Goal: Information Seeking & Learning: Check status

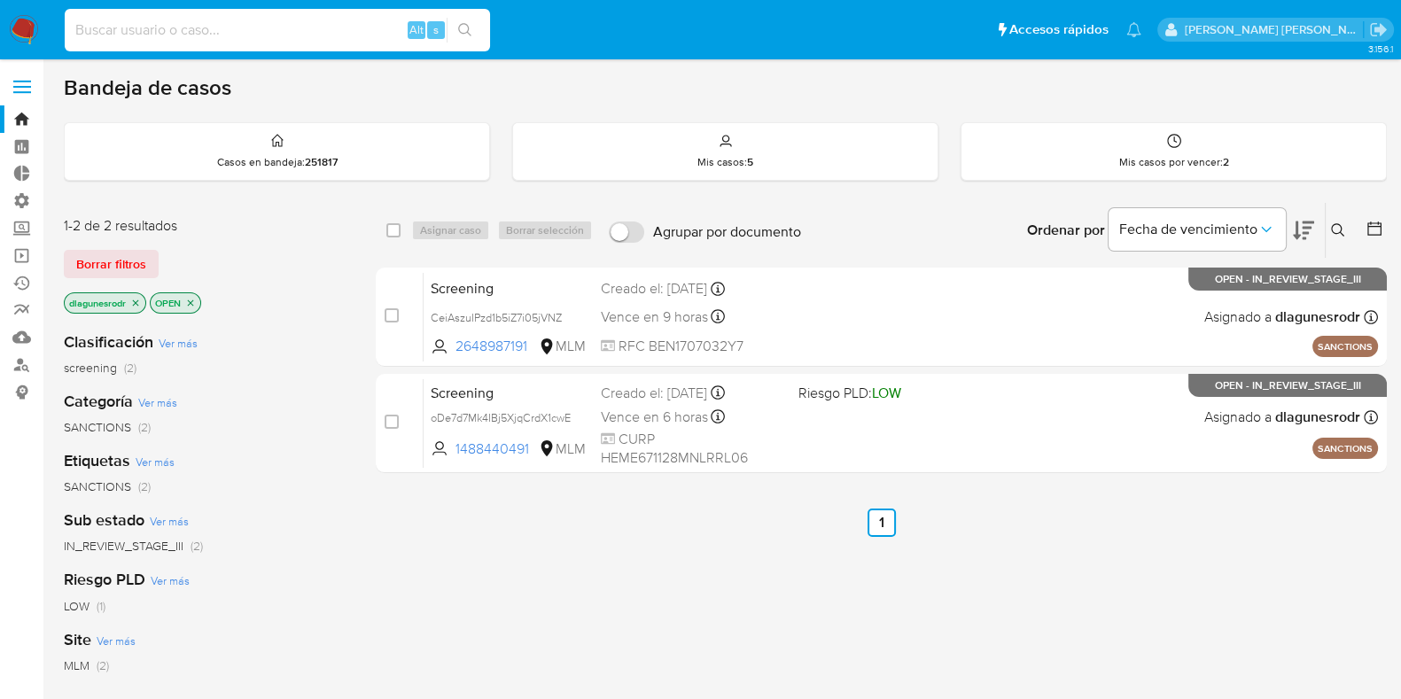
click at [237, 19] on input at bounding box center [277, 30] width 425 height 23
paste input "kx6QkTEaQ1GKeEq5boSN81mO"
type input "kx6QkTEaQ1GKeEq5boSN81mO"
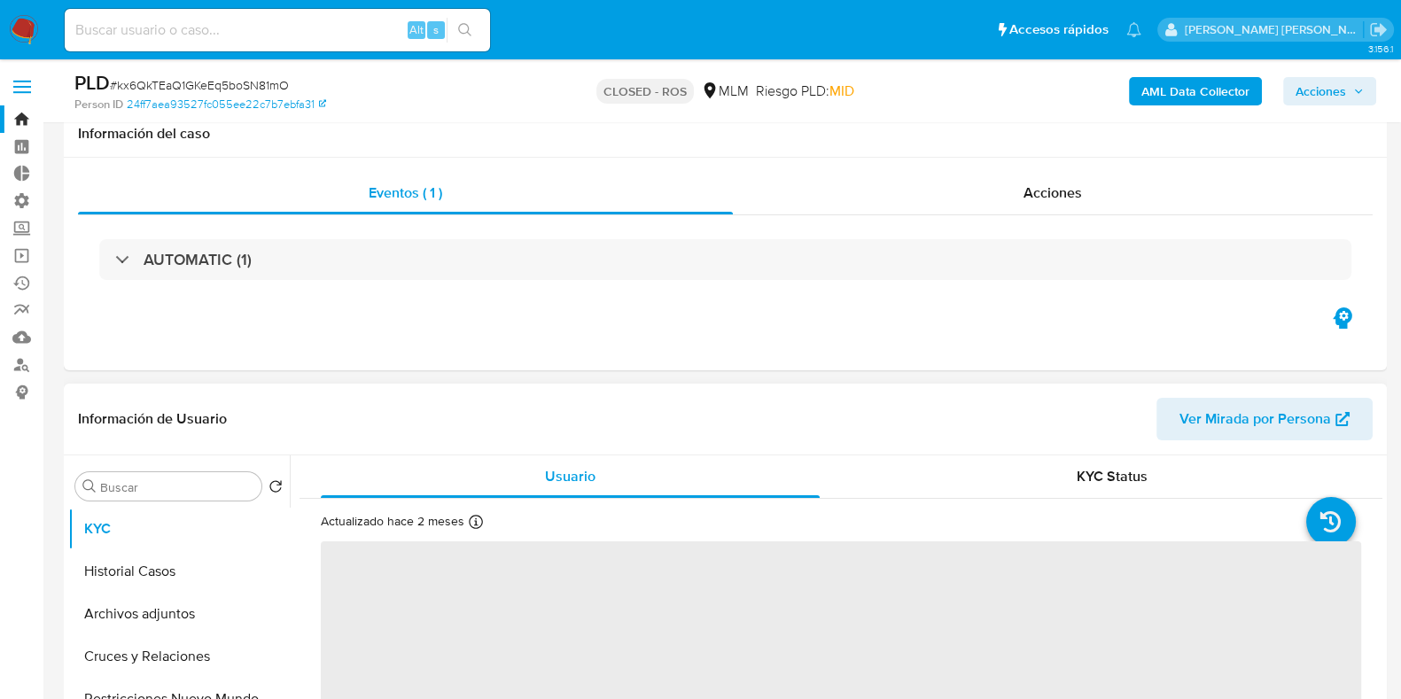
scroll to position [167, 0]
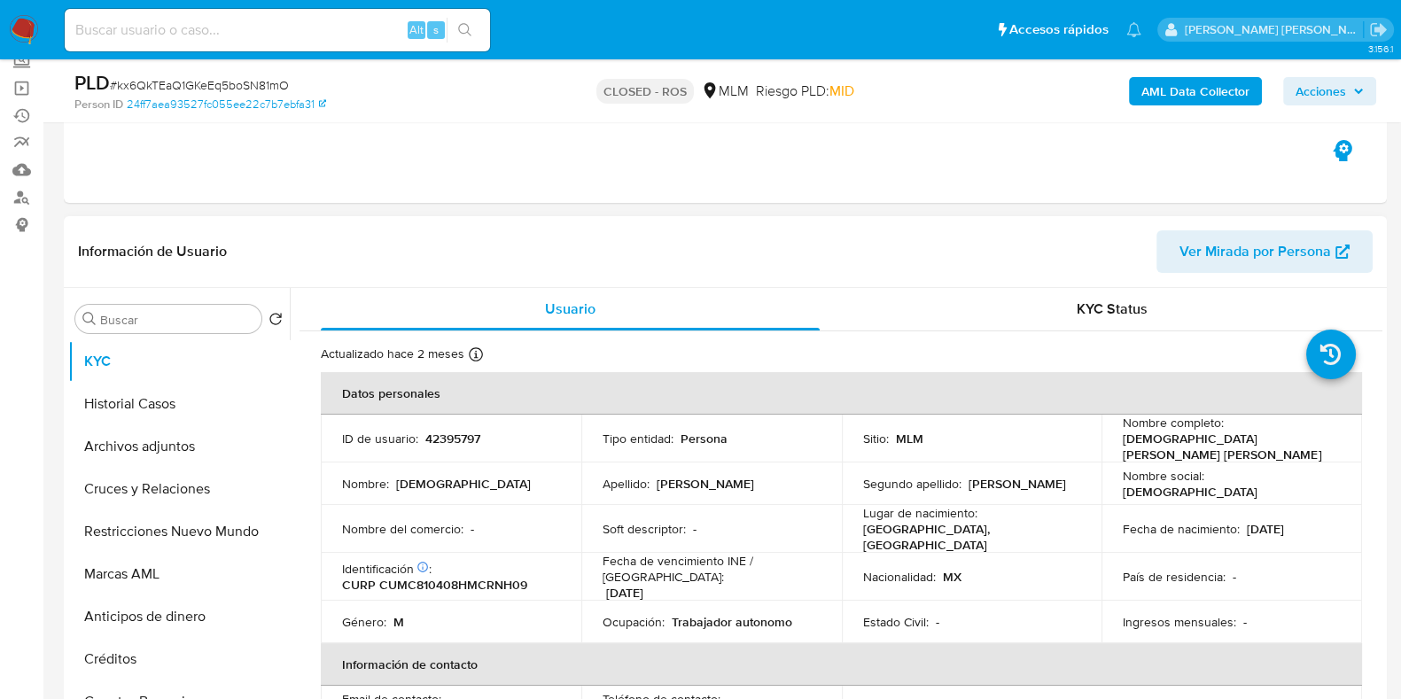
select select "10"
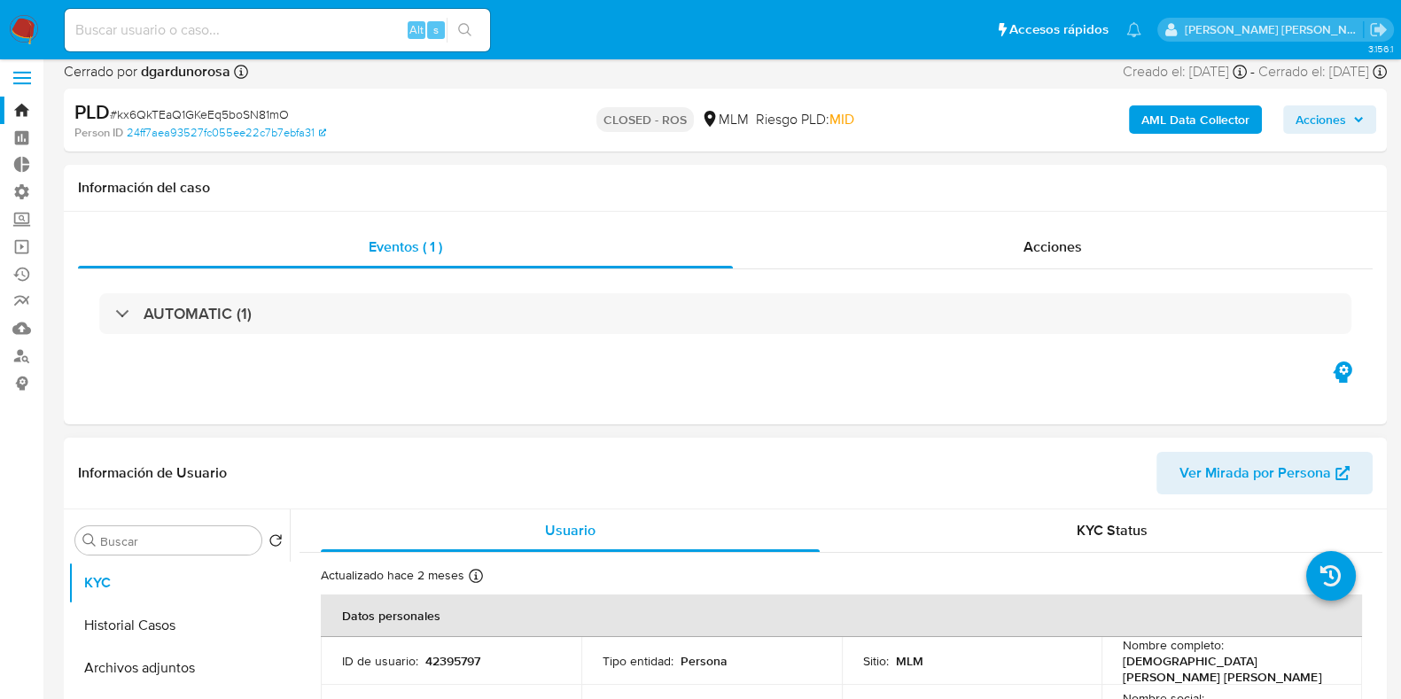
scroll to position [0, 0]
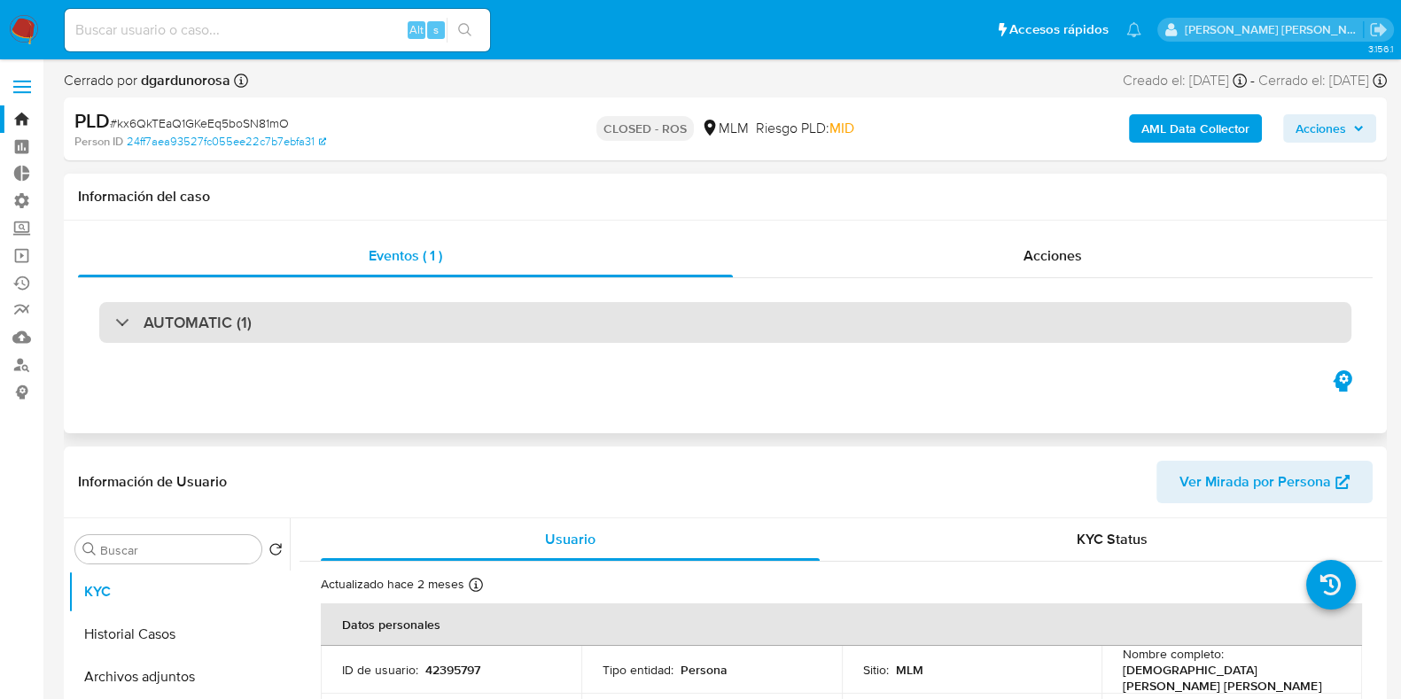
click at [186, 316] on h3 "AUTOMATIC (1)" at bounding box center [198, 322] width 108 height 19
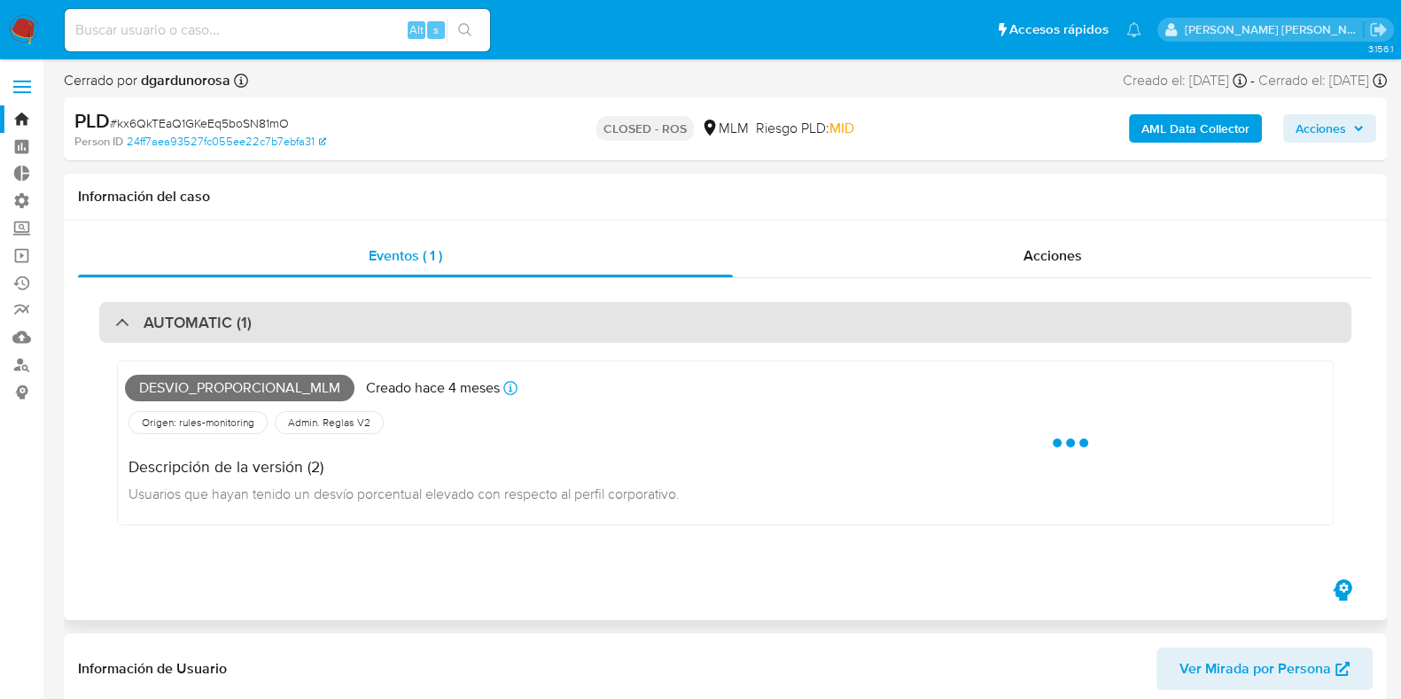
click at [186, 316] on h3 "AUTOMATIC (1)" at bounding box center [198, 322] width 108 height 19
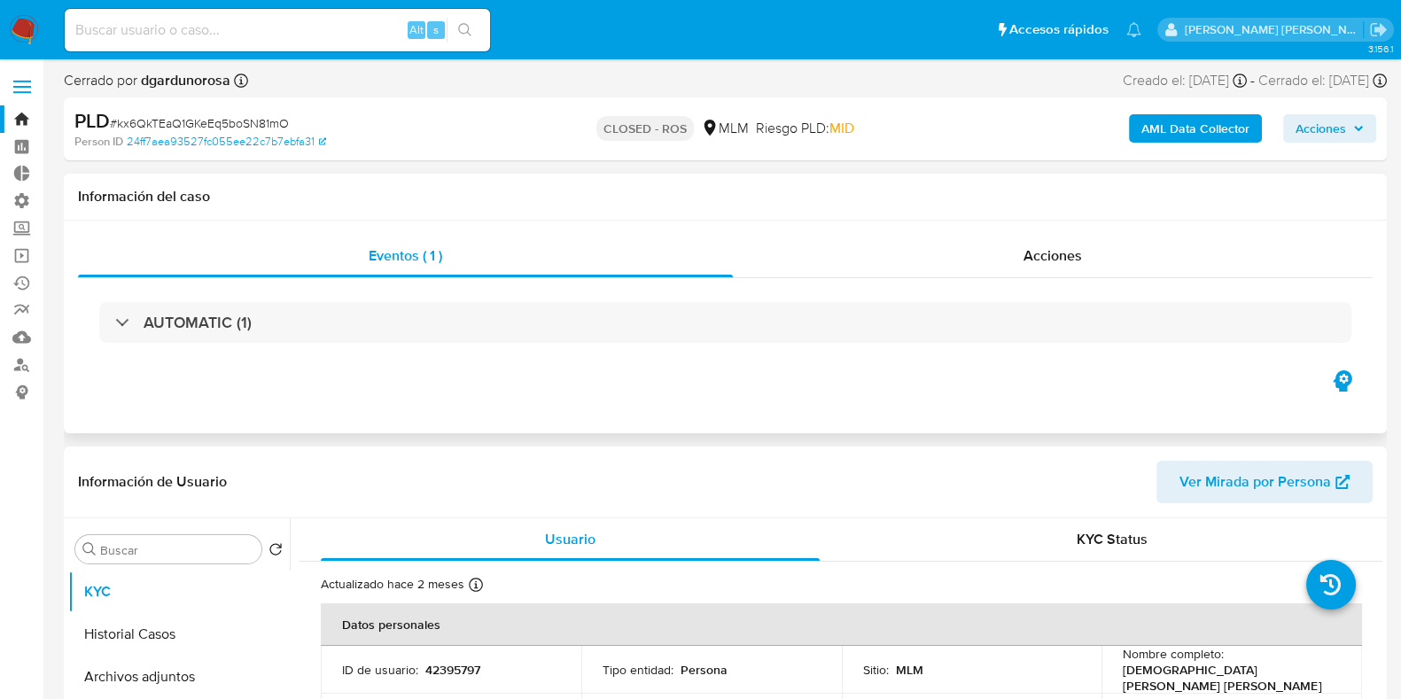
click at [1041, 278] on div "AUTOMATIC (1)" at bounding box center [725, 322] width 1294 height 89
click at [1058, 262] on span "Acciones" at bounding box center [1052, 255] width 58 height 20
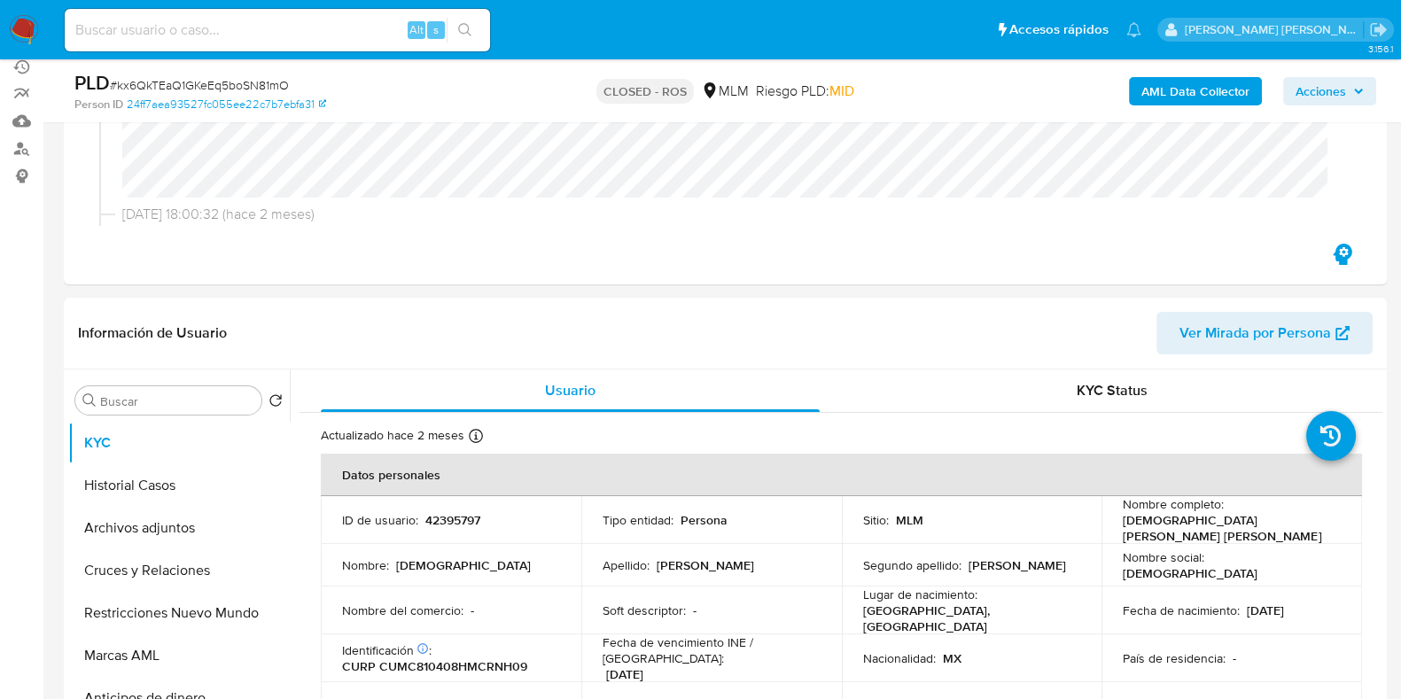
scroll to position [227, 0]
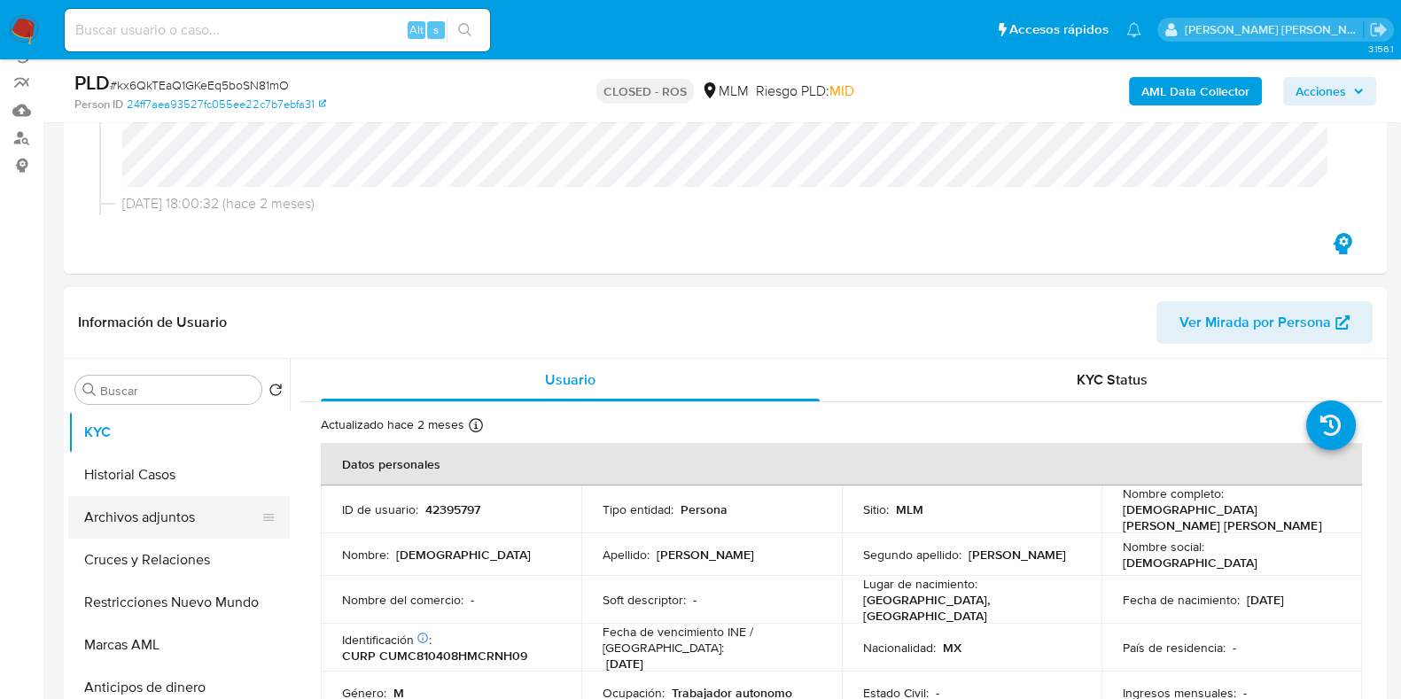
click at [121, 518] on button "Archivos adjuntos" at bounding box center [171, 517] width 207 height 43
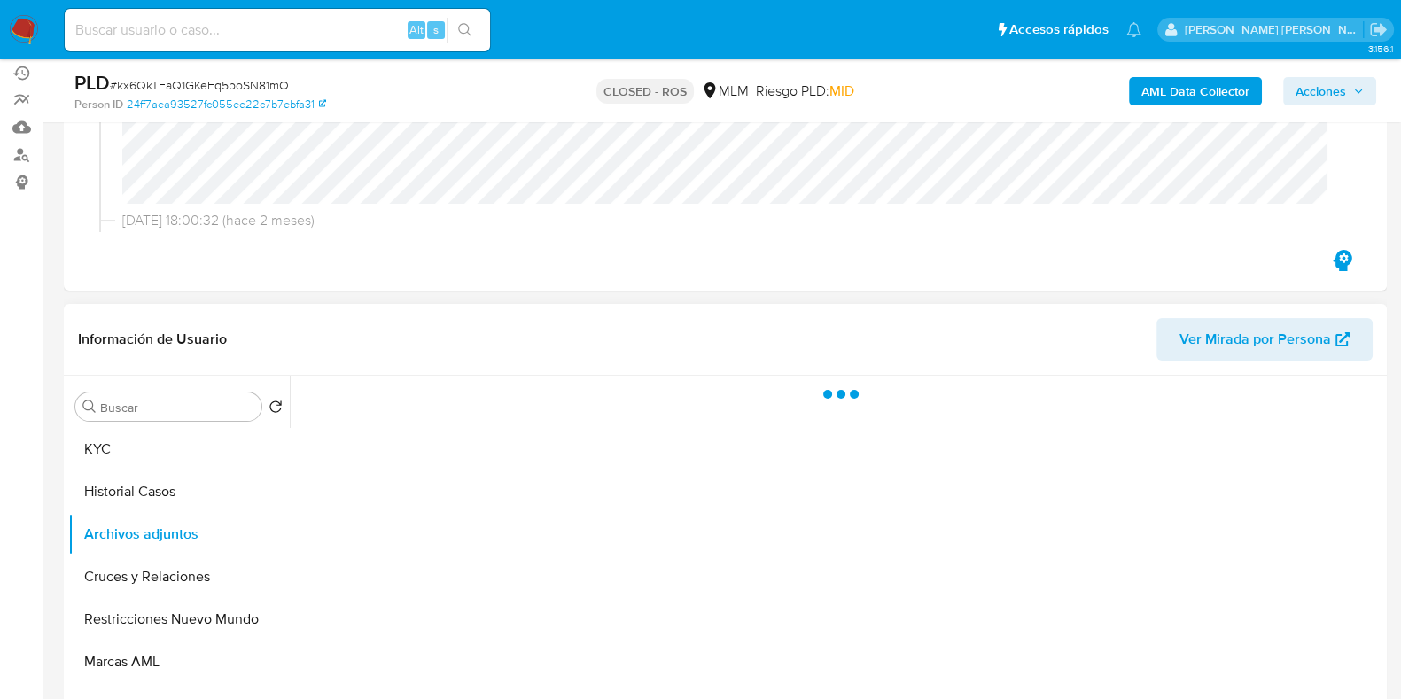
scroll to position [209, 0]
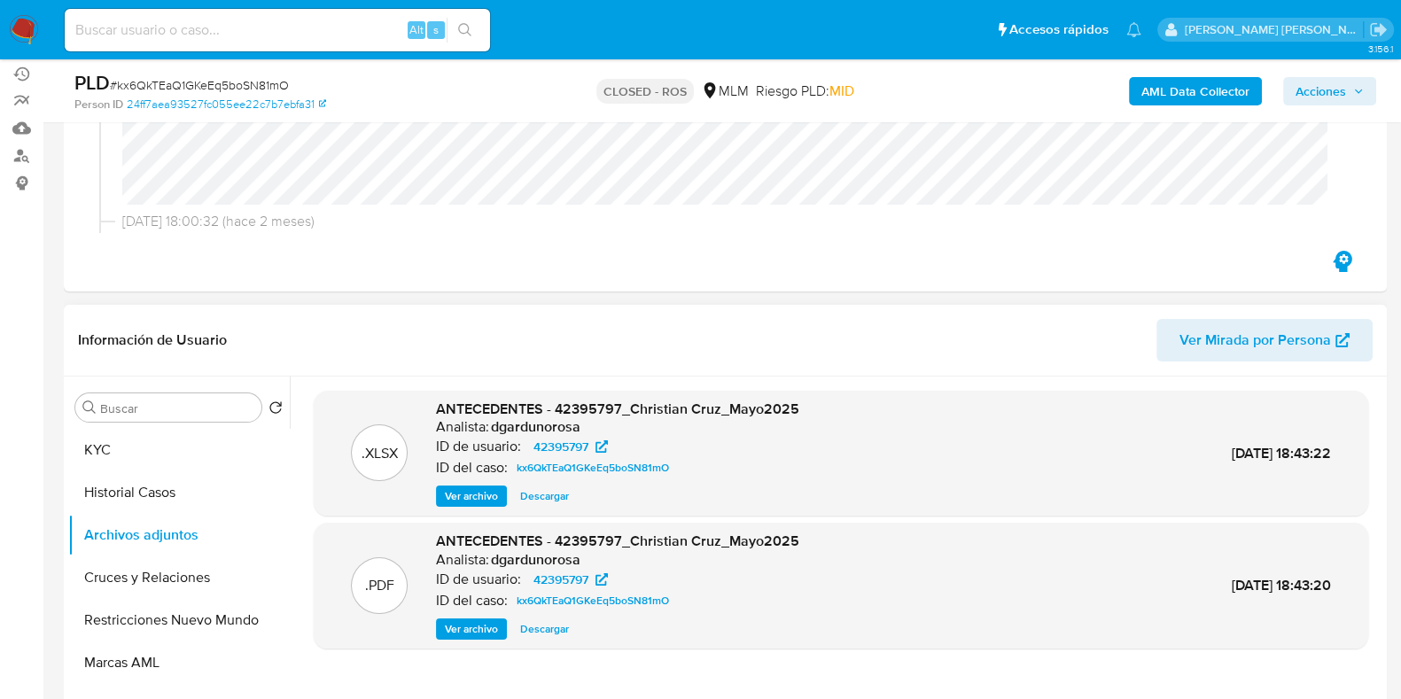
click at [458, 632] on span "Ver archivo" at bounding box center [471, 629] width 53 height 18
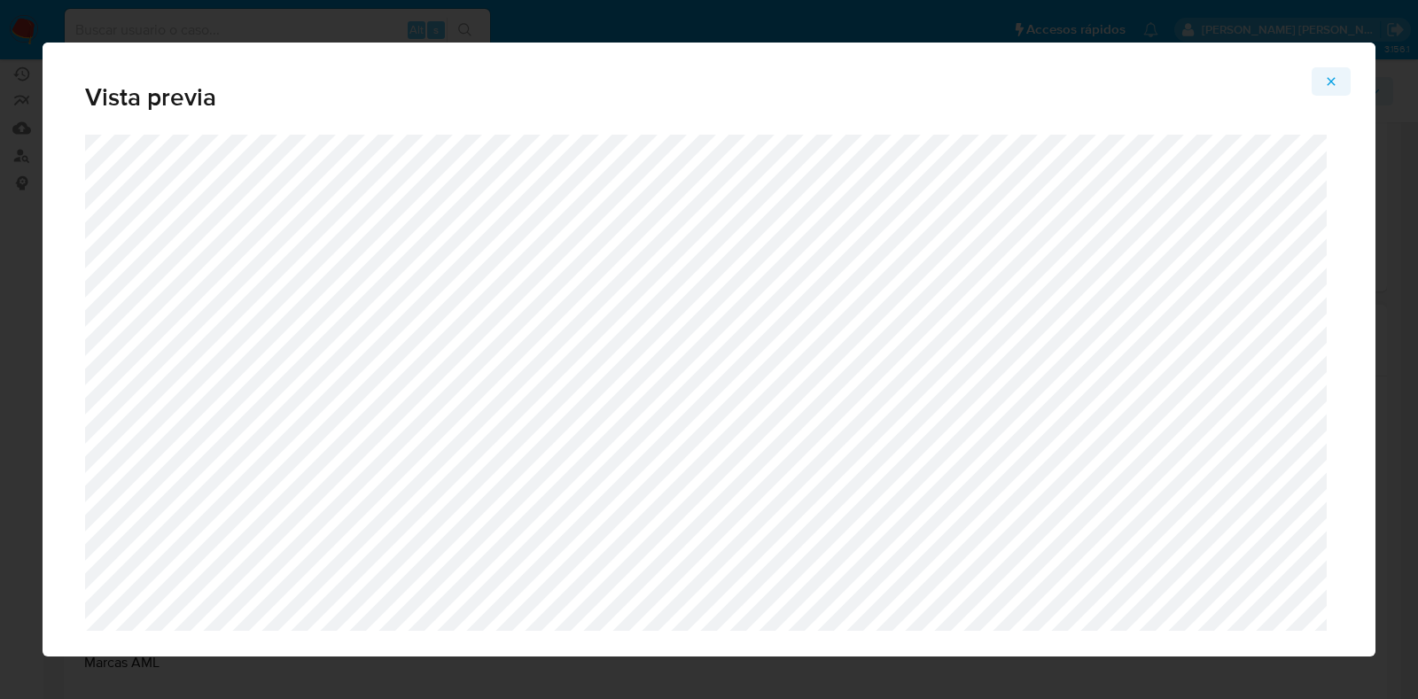
click at [1330, 82] on icon "Attachment preview" at bounding box center [1331, 81] width 8 height 8
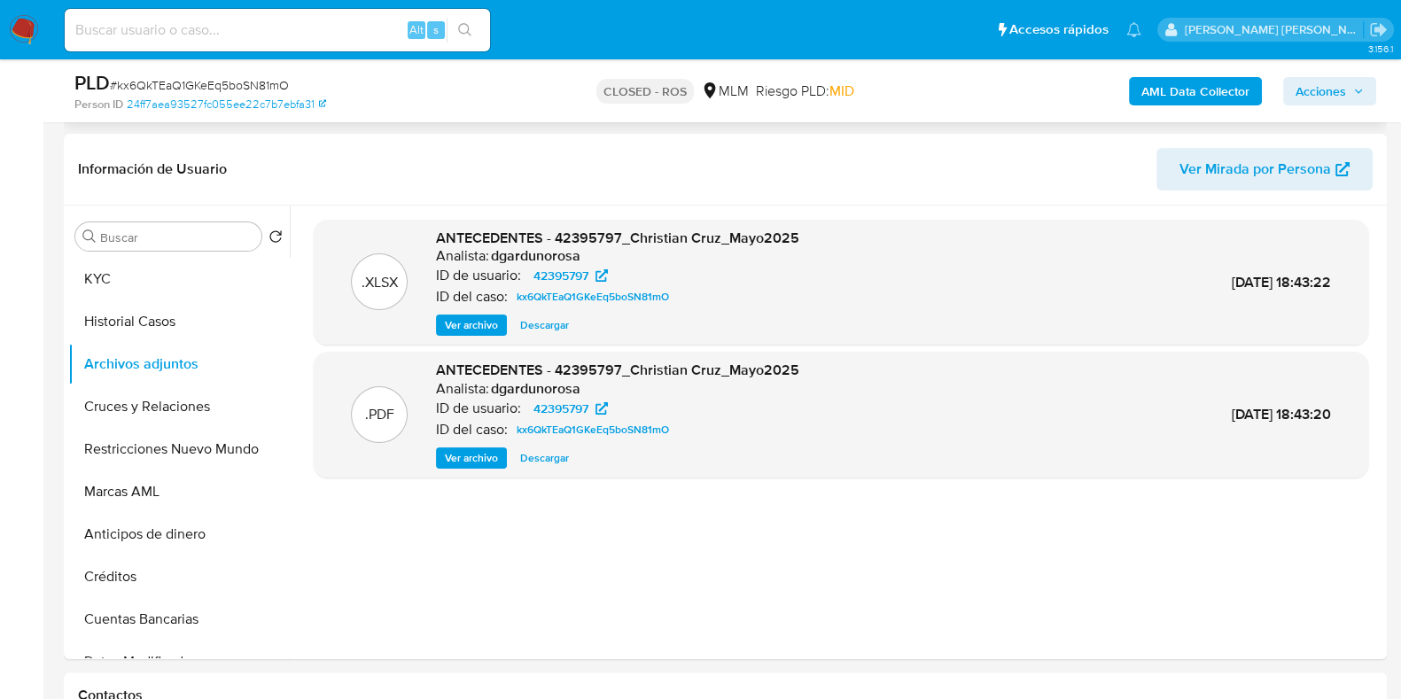
scroll to position [386, 0]
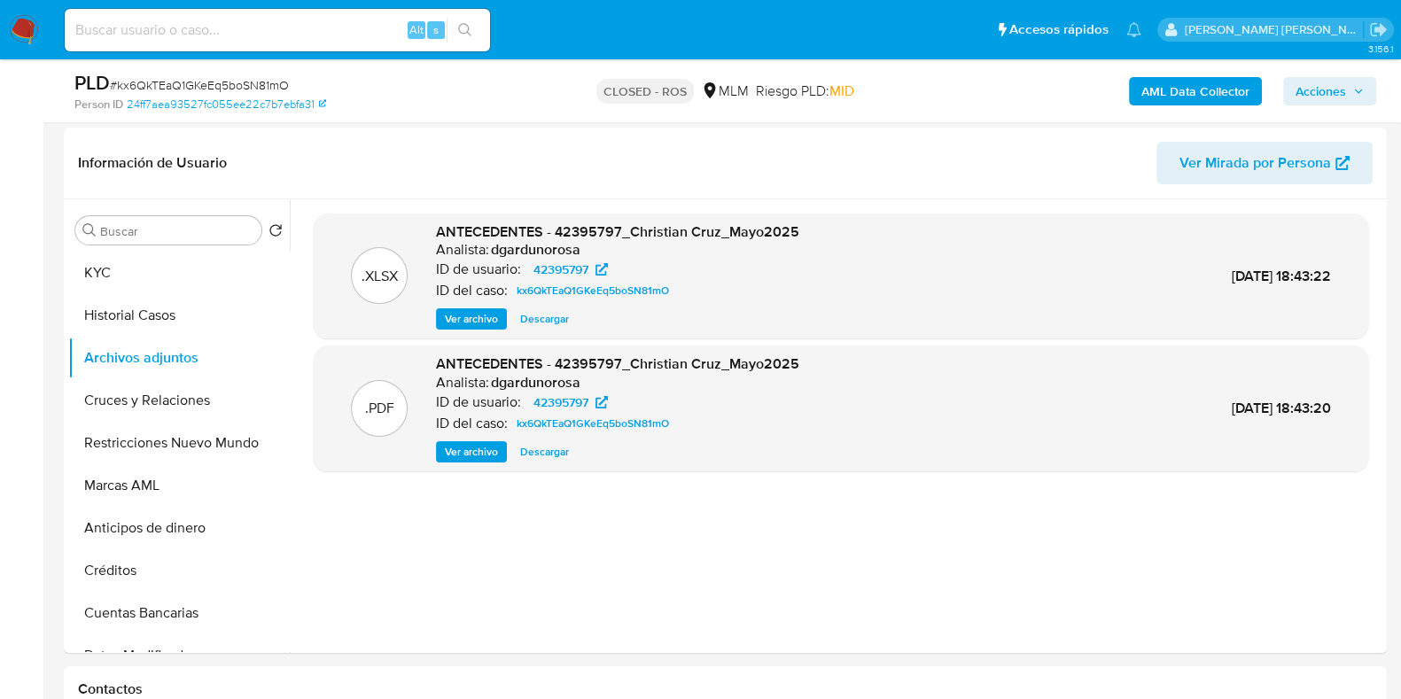
click at [472, 444] on span "Ver archivo" at bounding box center [471, 452] width 53 height 18
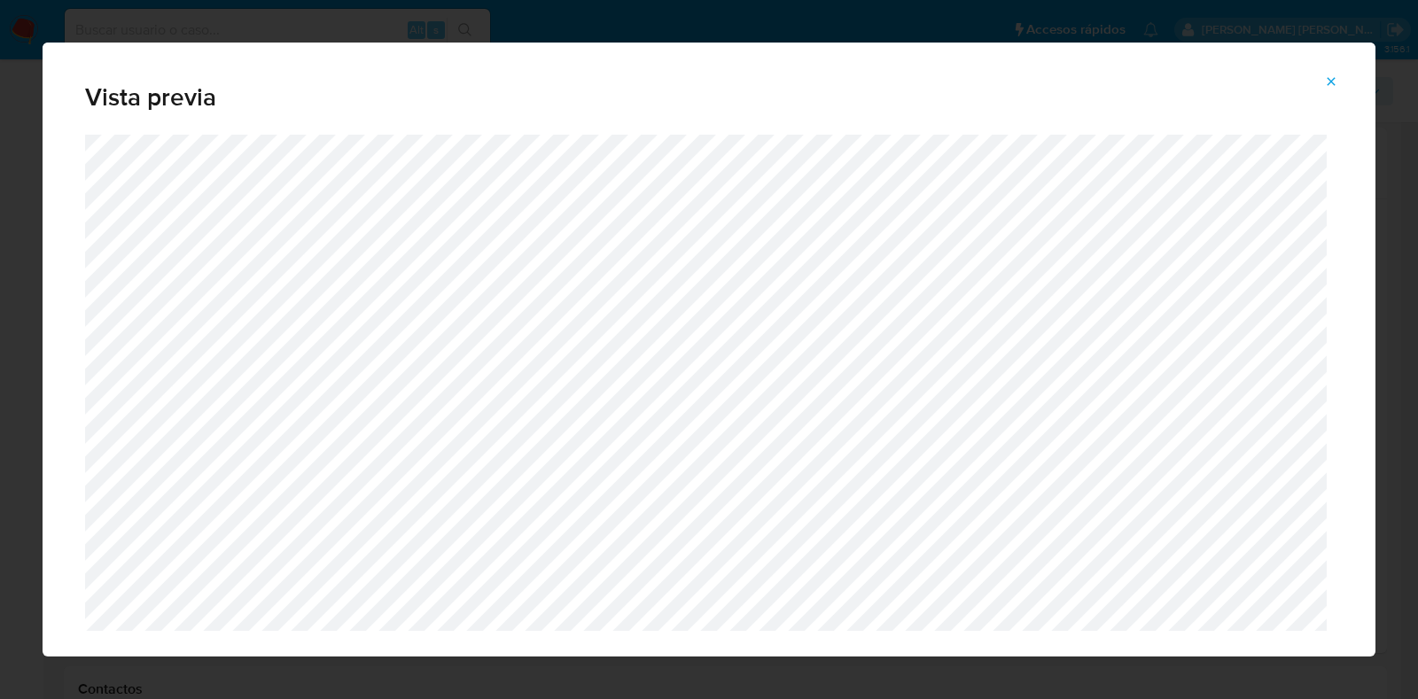
click at [1356, 92] on div "Vista previa" at bounding box center [709, 89] width 1333 height 92
click at [1342, 81] on button "Attachment preview" at bounding box center [1330, 81] width 39 height 28
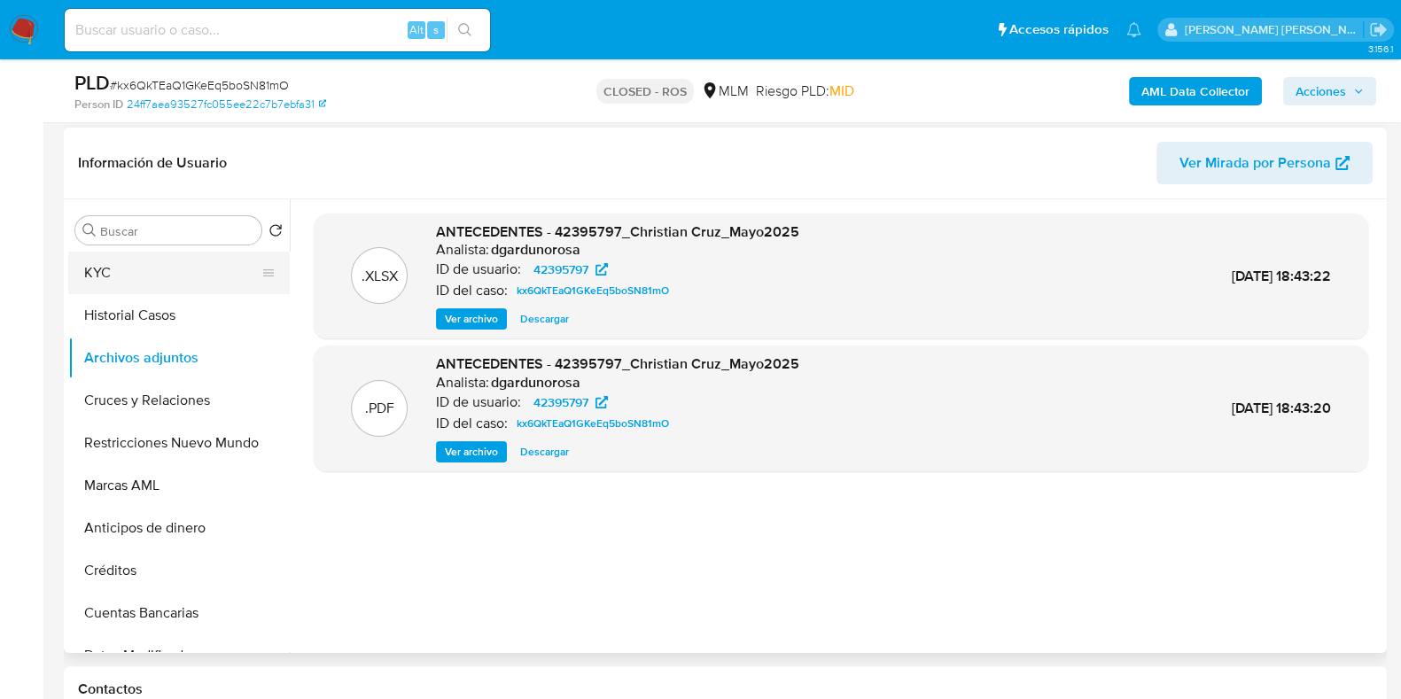
click at [105, 269] on button "KYC" at bounding box center [171, 273] width 207 height 43
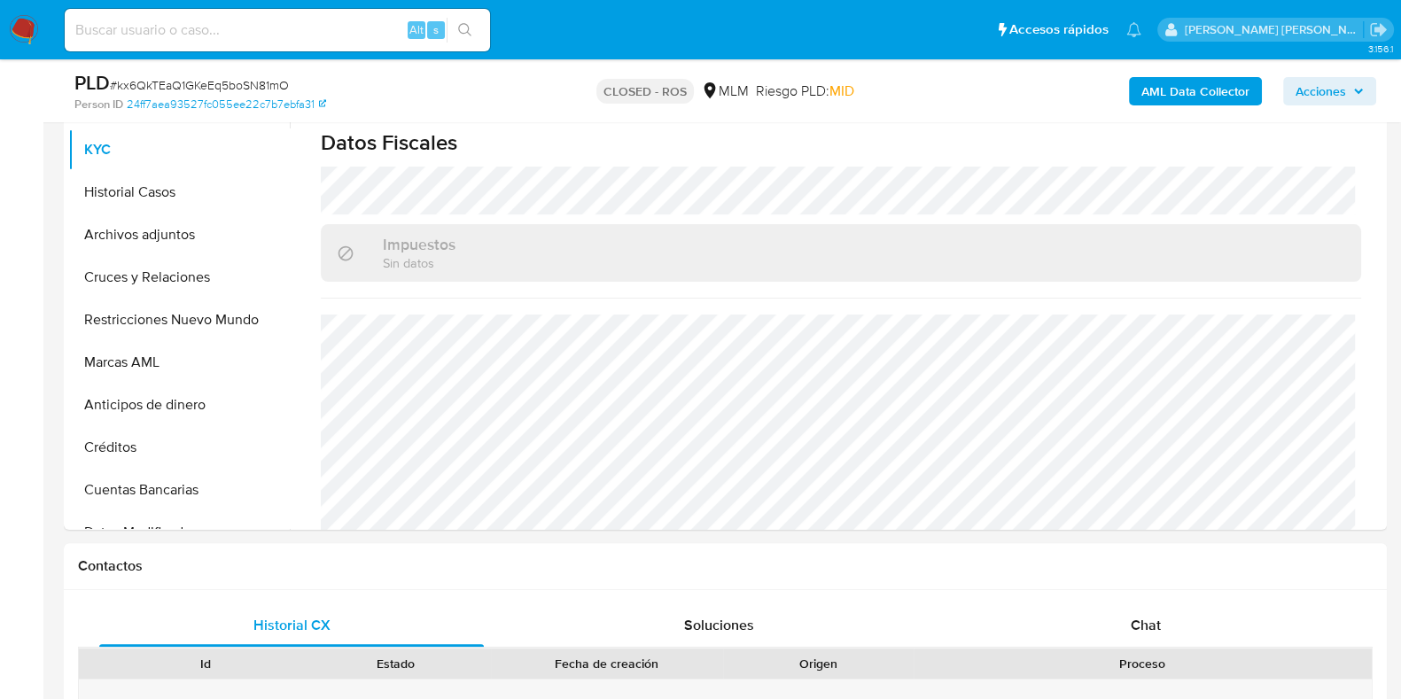
scroll to position [509, 0]
click at [134, 237] on button "Archivos adjuntos" at bounding box center [171, 235] width 207 height 43
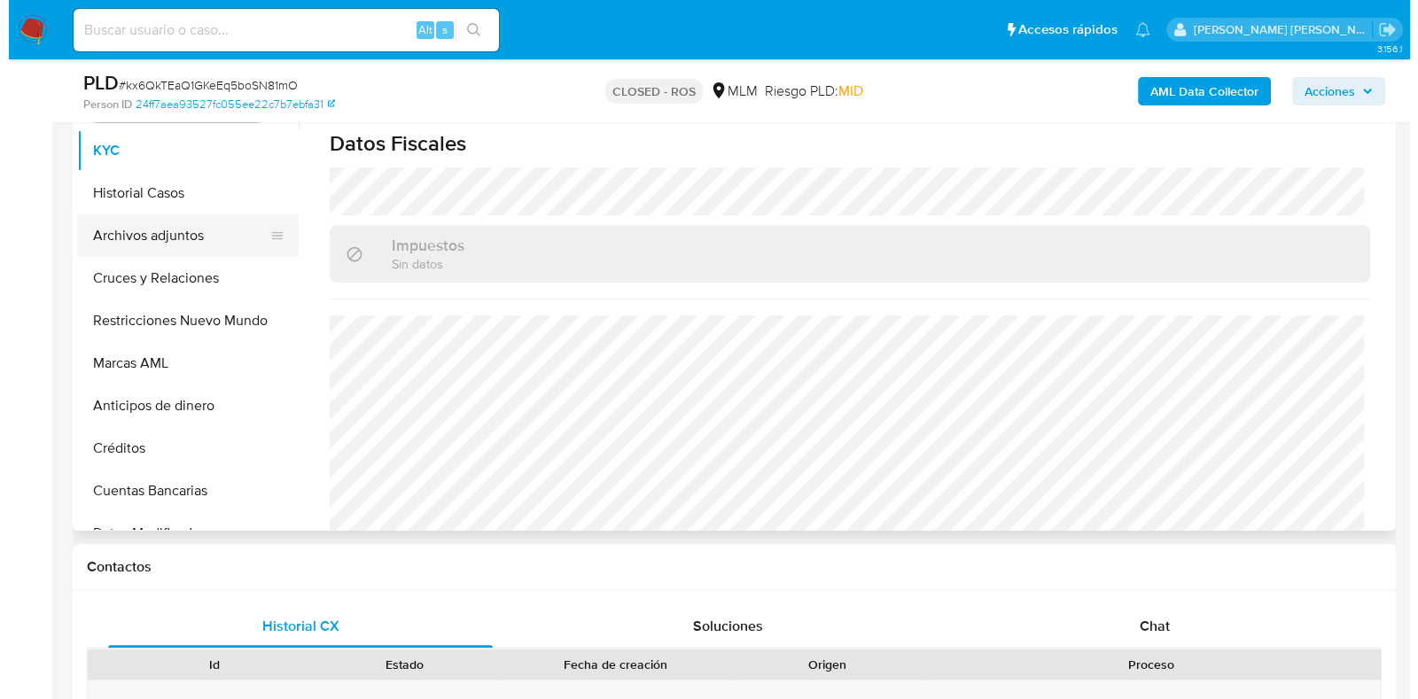
scroll to position [0, 0]
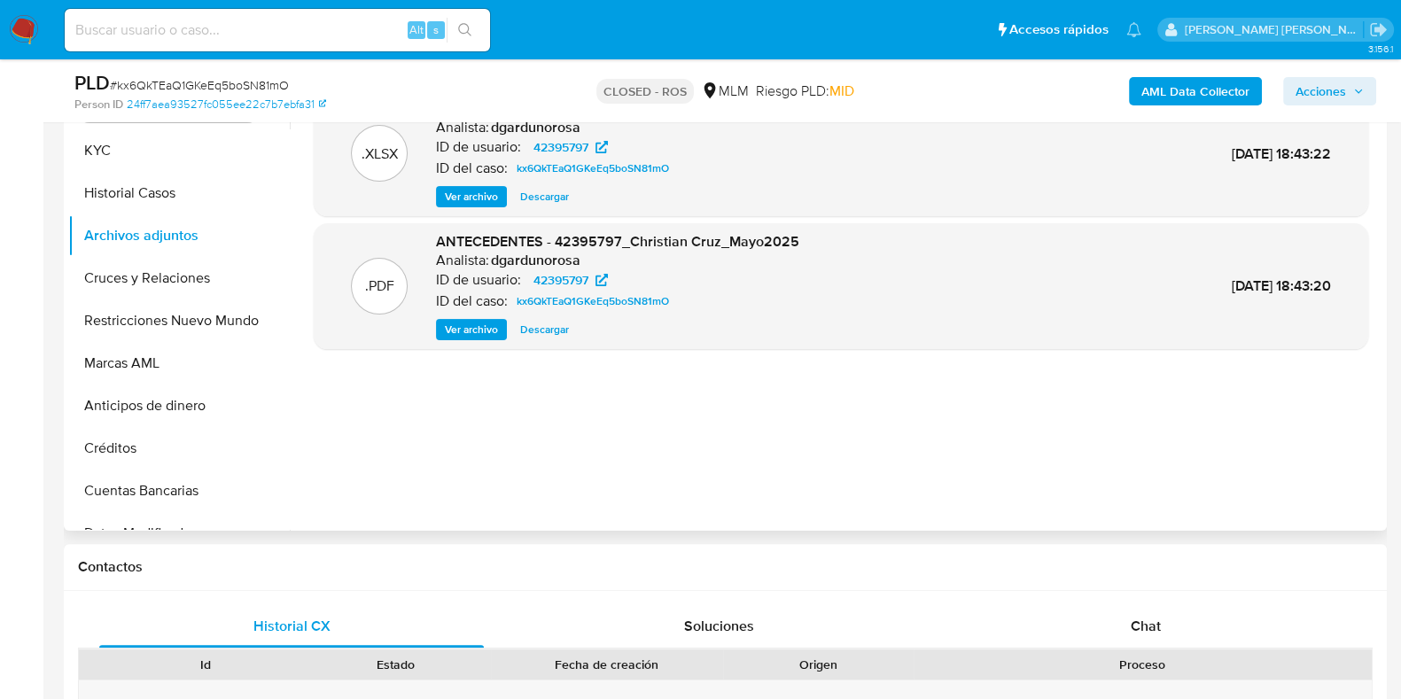
click at [481, 328] on span "Ver archivo" at bounding box center [471, 330] width 53 height 18
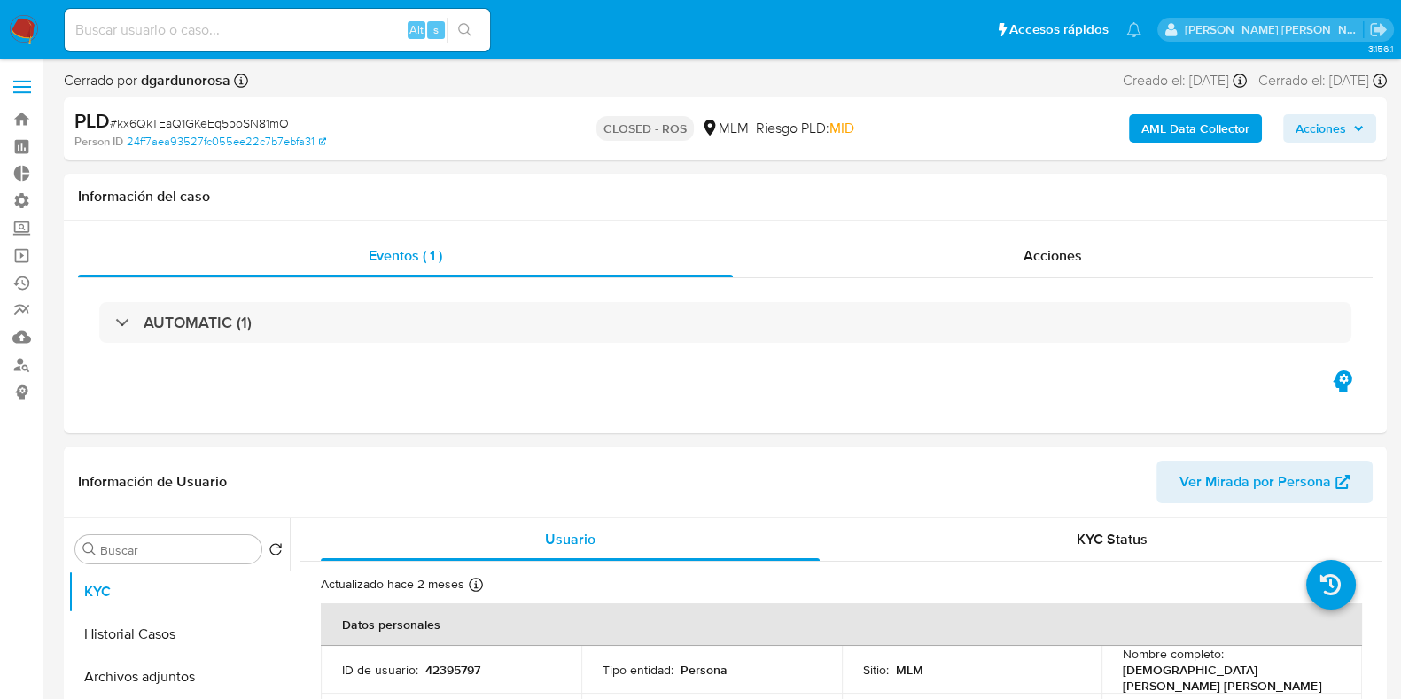
select select "10"
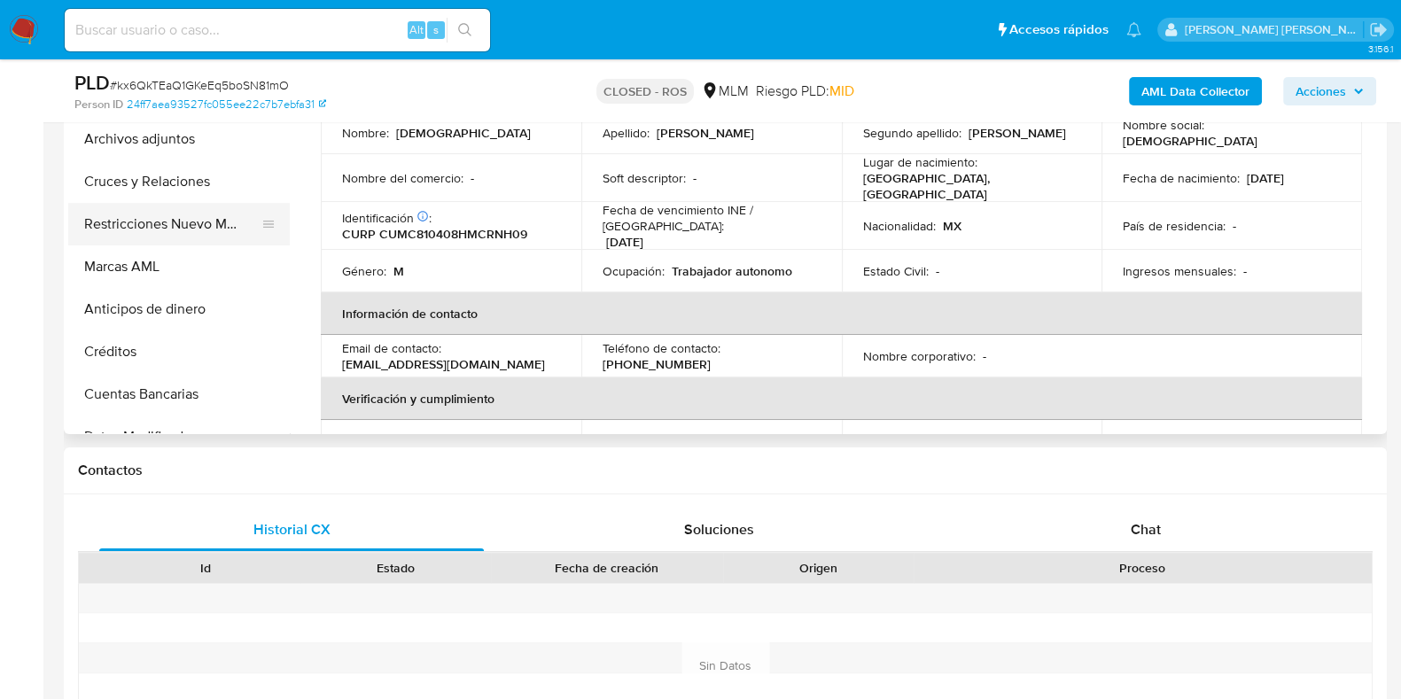
scroll to position [474, 0]
click at [173, 183] on button "Cruces y Relaciones" at bounding box center [171, 182] width 207 height 43
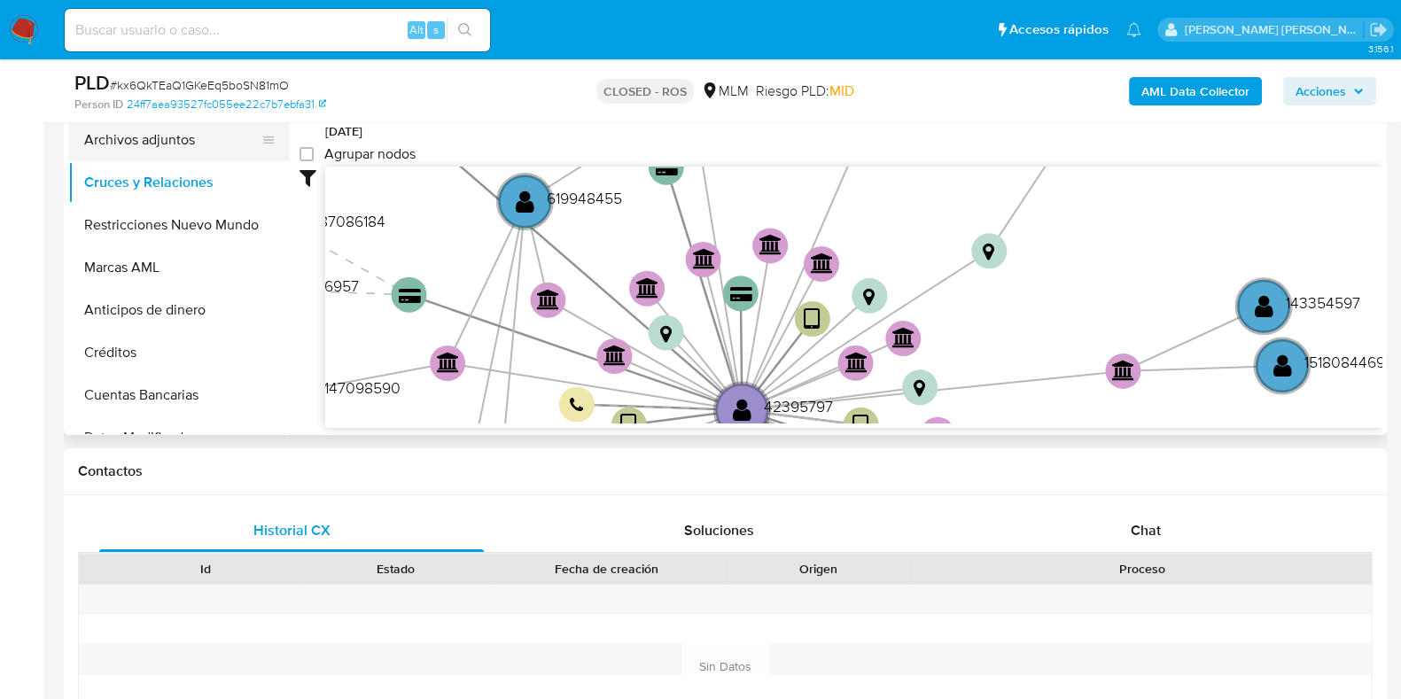
click at [133, 144] on button "Archivos adjuntos" at bounding box center [171, 140] width 207 height 43
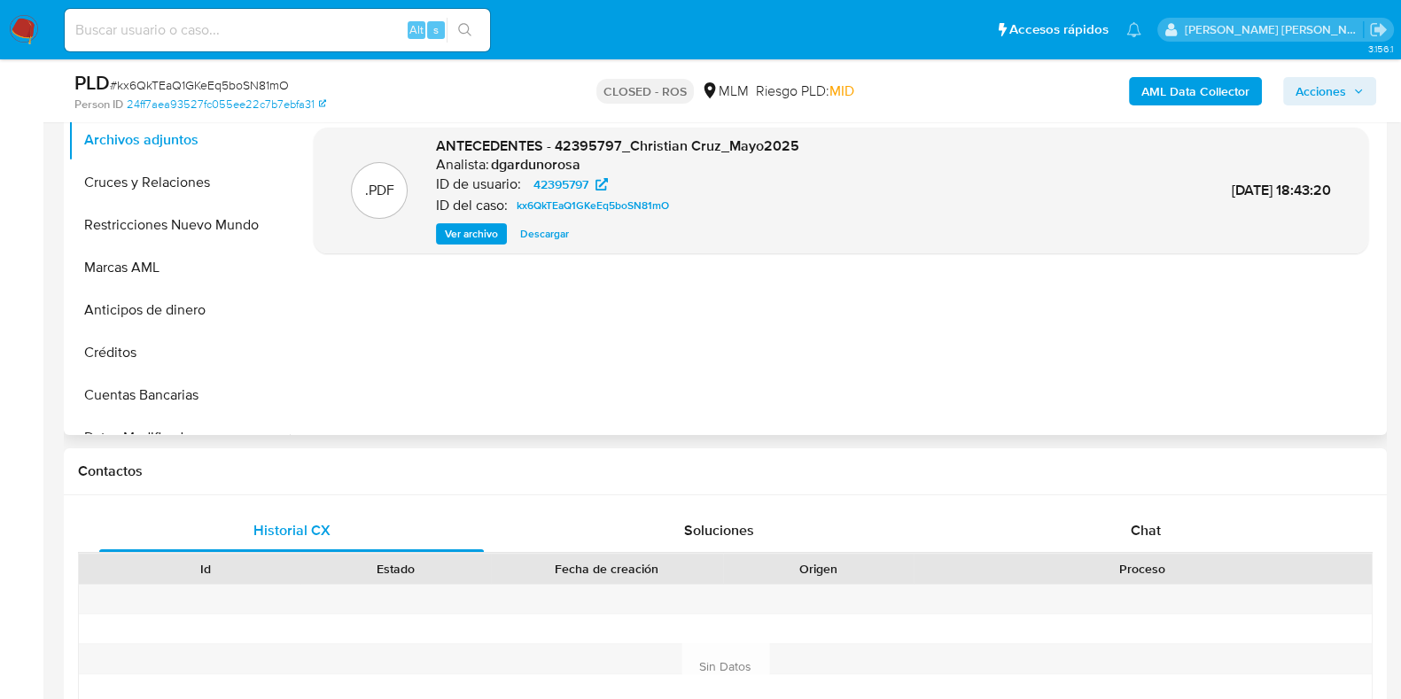
click at [475, 232] on span "Ver archivo" at bounding box center [471, 234] width 53 height 18
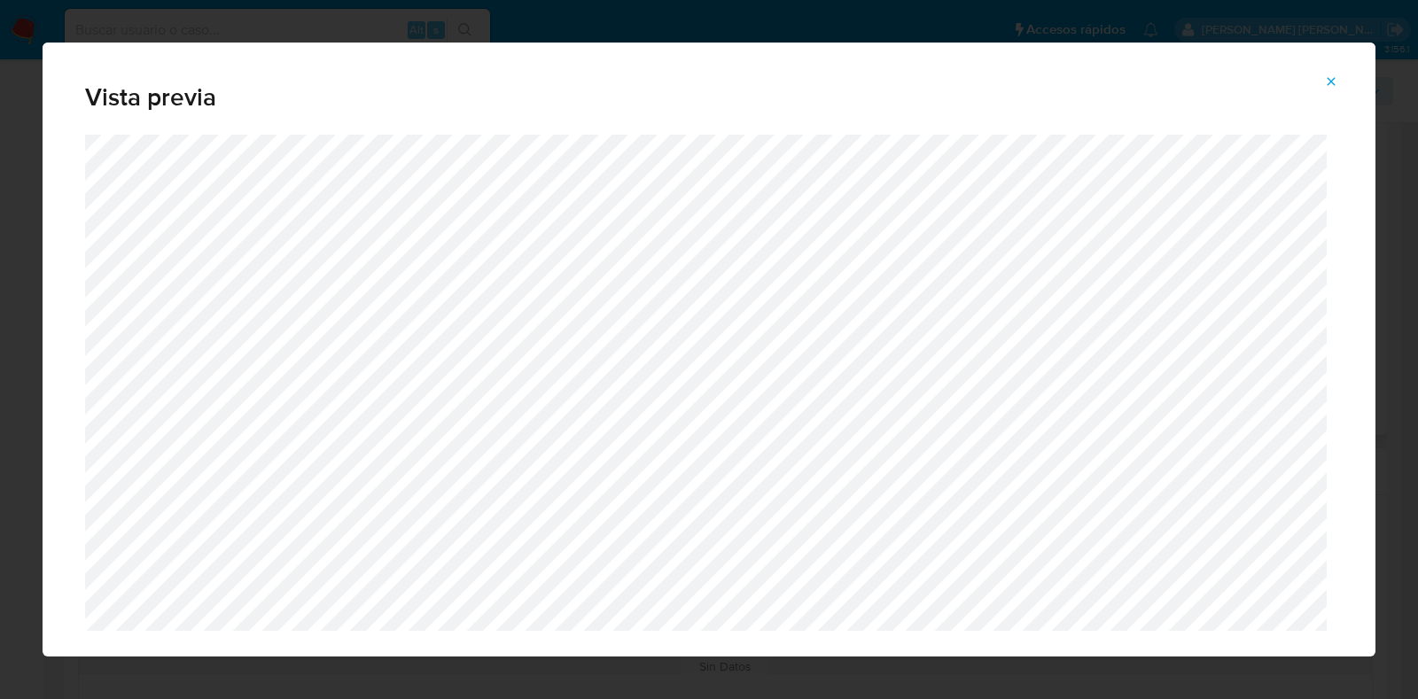
click at [1311, 67] on button "Attachment preview" at bounding box center [1330, 81] width 39 height 28
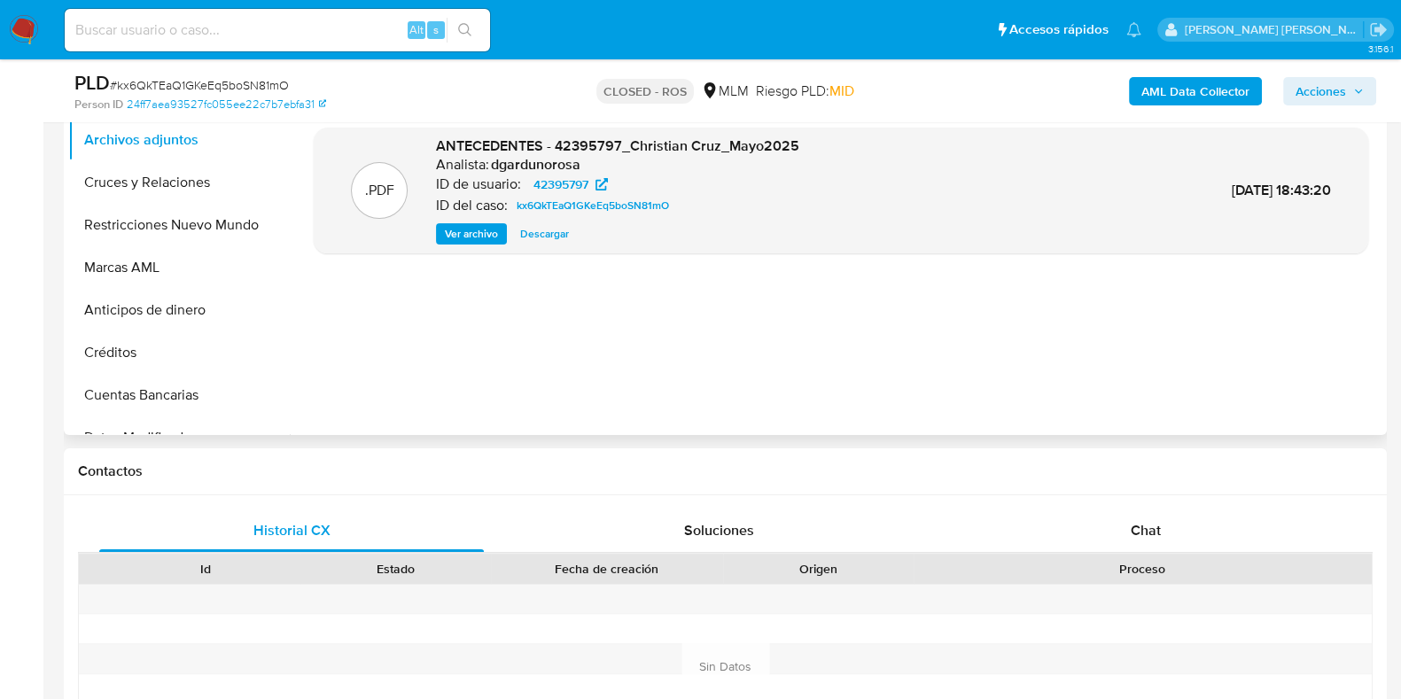
click at [162, 26] on input at bounding box center [277, 30] width 425 height 23
paste input "dEKV3Z8cu2iFvrelo1mVilKR"
type input "dEKV3Z8cu2iFvrelo1mVilKR"
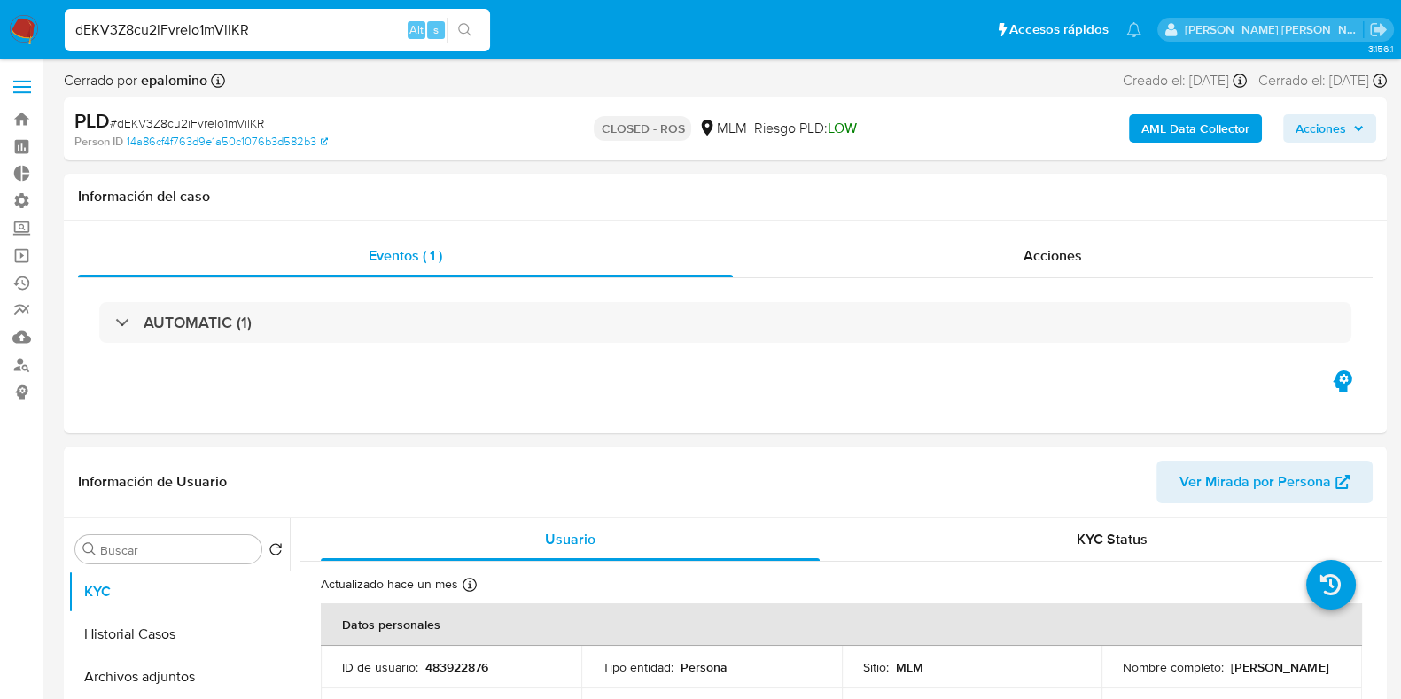
select select "10"
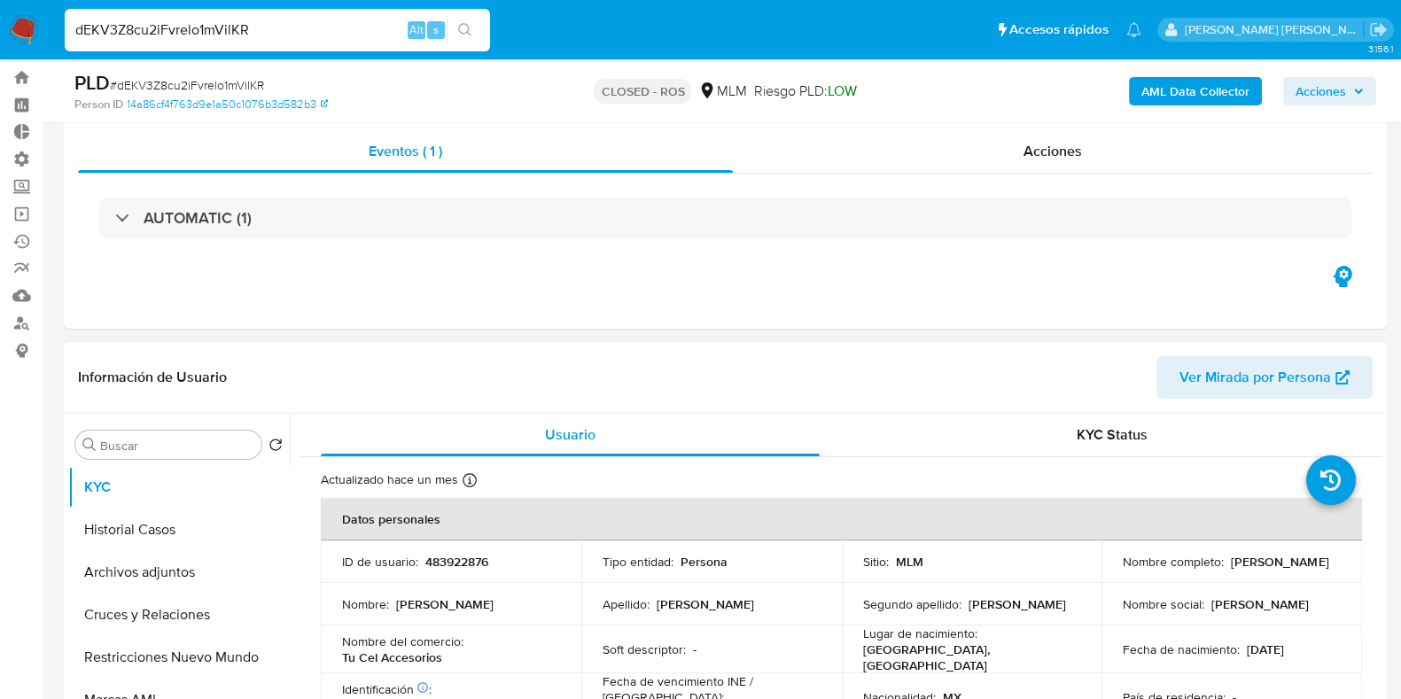
scroll to position [43, 0]
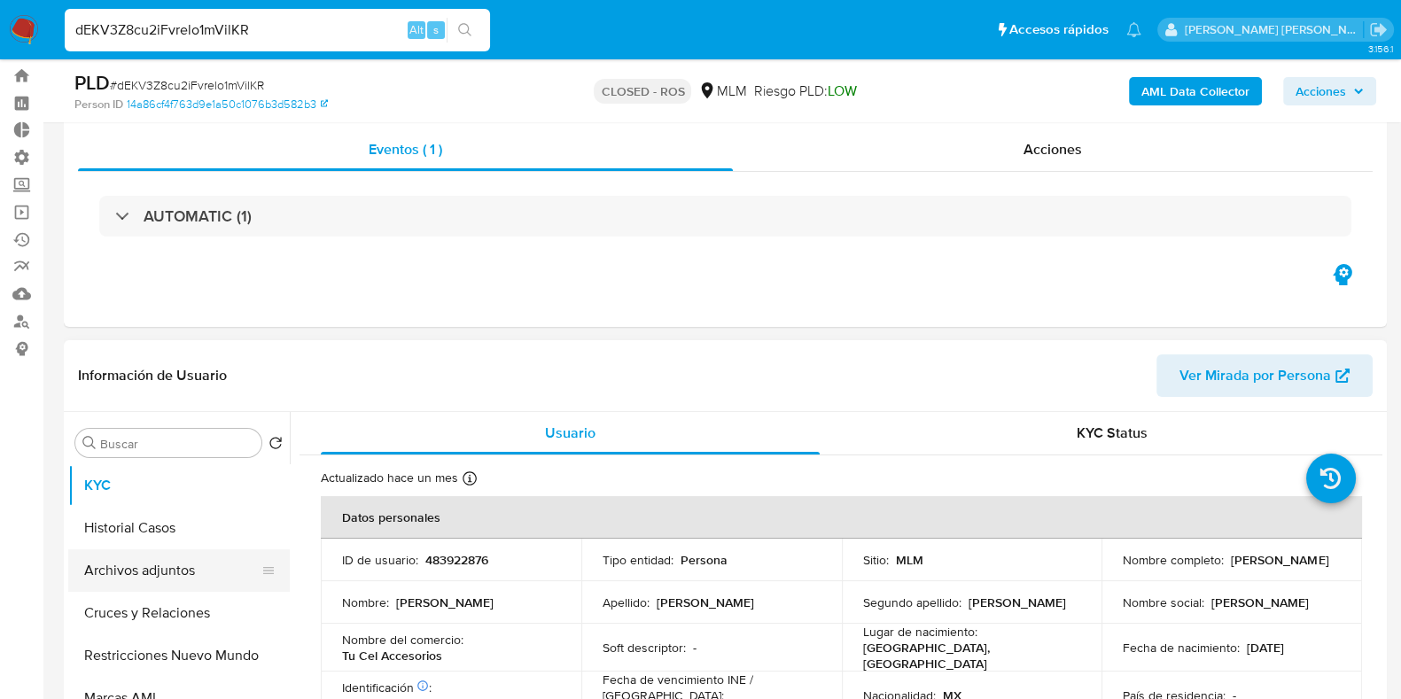
click at [163, 566] on button "Archivos adjuntos" at bounding box center [171, 570] width 207 height 43
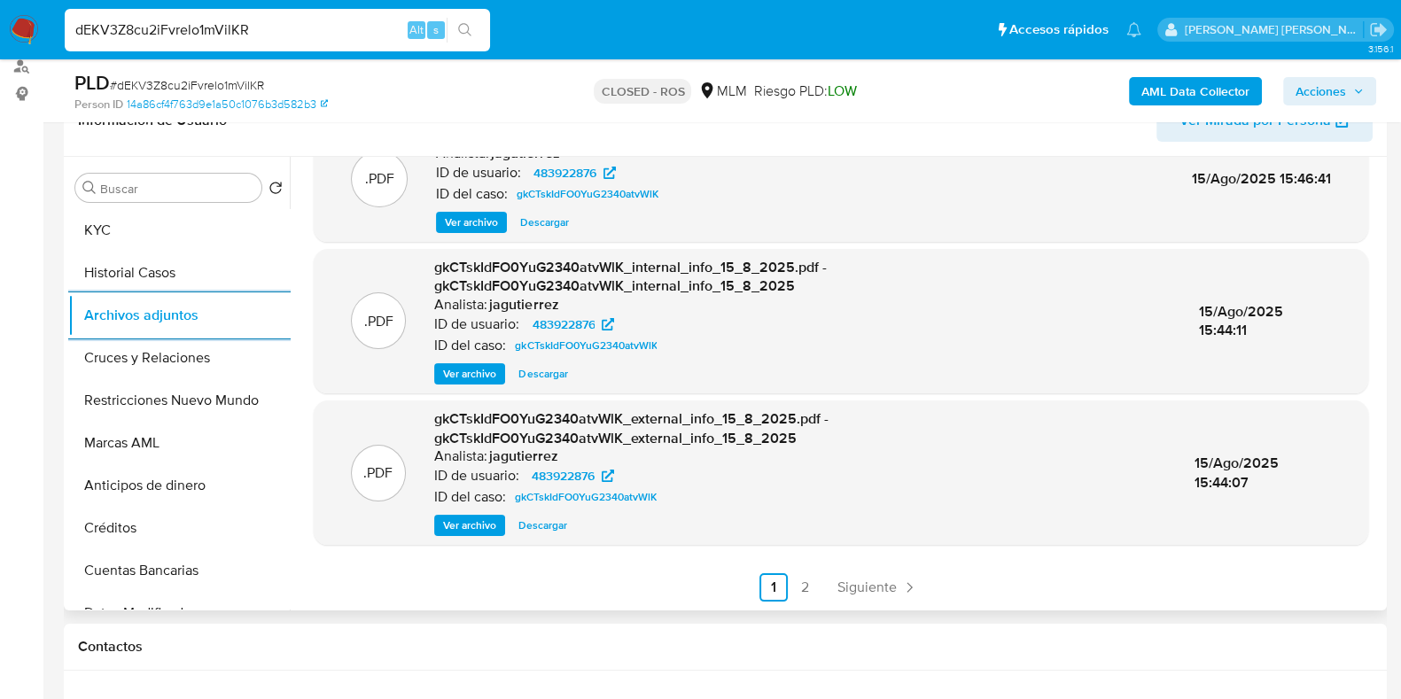
scroll to position [337, 0]
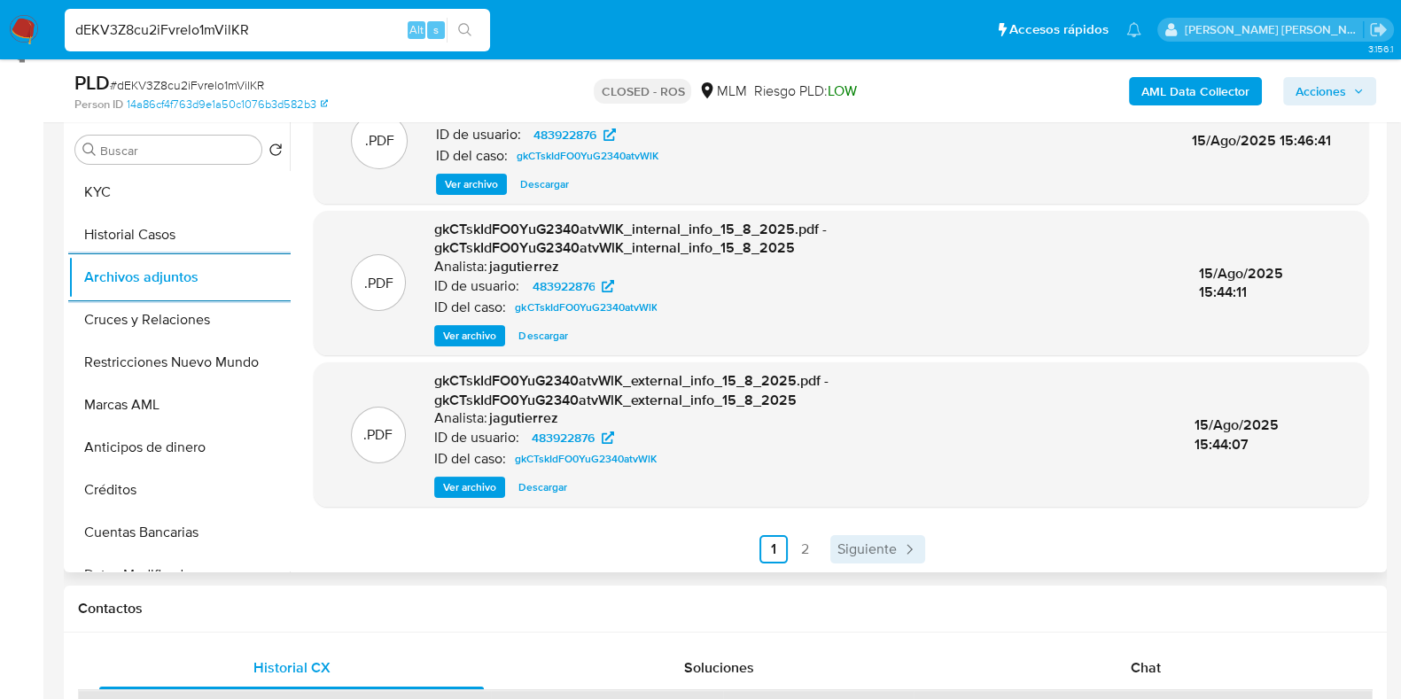
click at [846, 547] on span "Siguiente" at bounding box center [866, 549] width 59 height 14
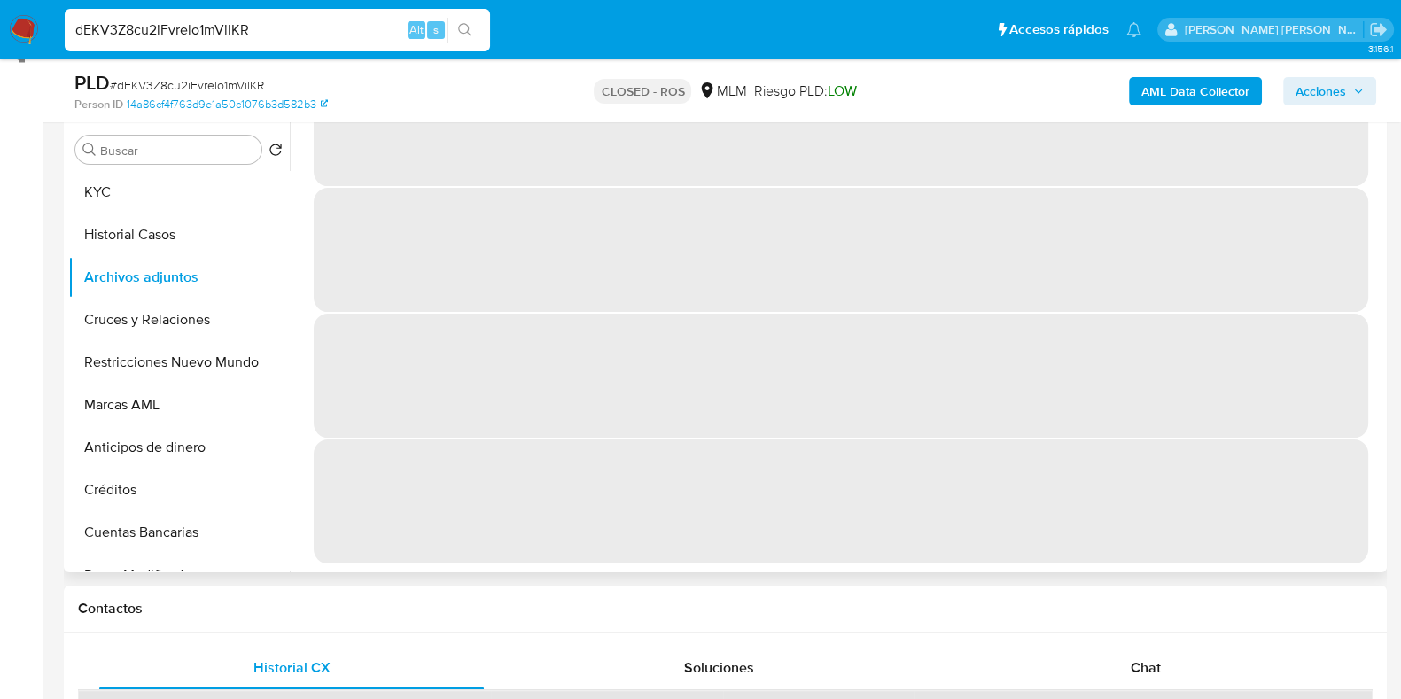
scroll to position [0, 0]
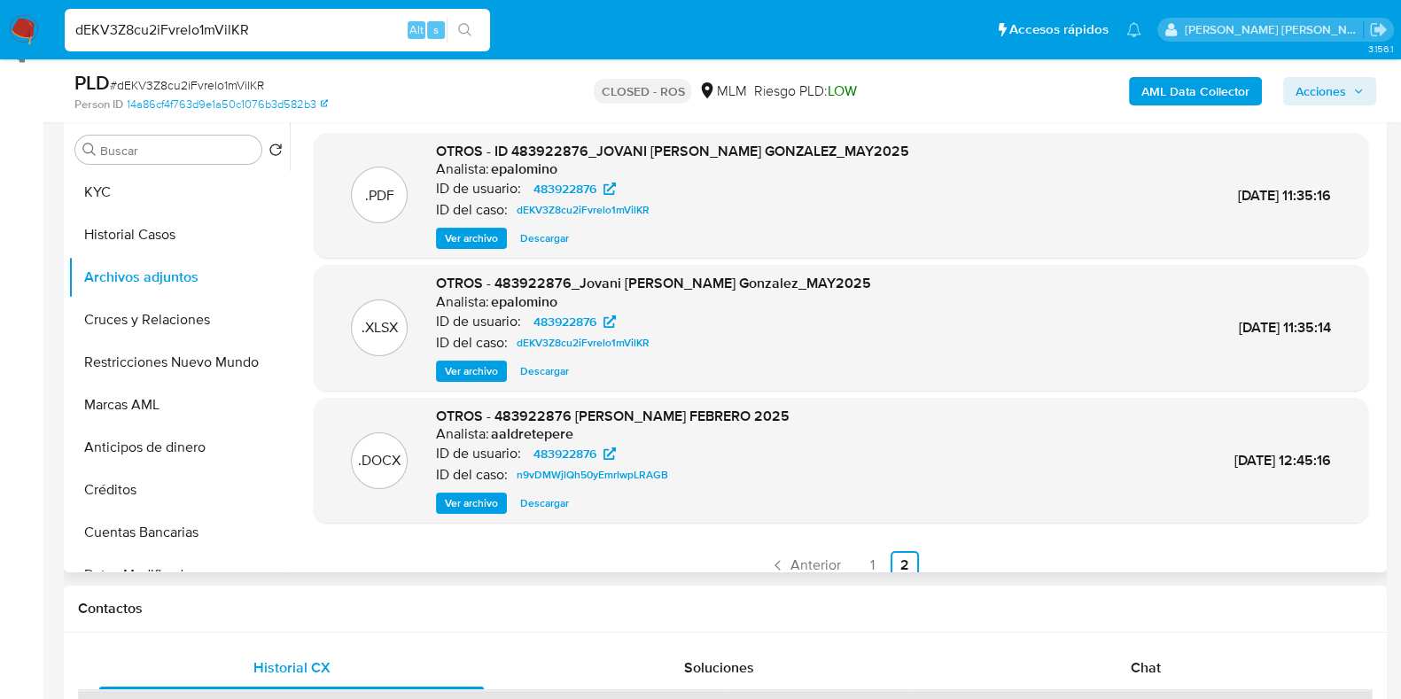
click at [469, 245] on span "Ver archivo" at bounding box center [471, 238] width 53 height 18
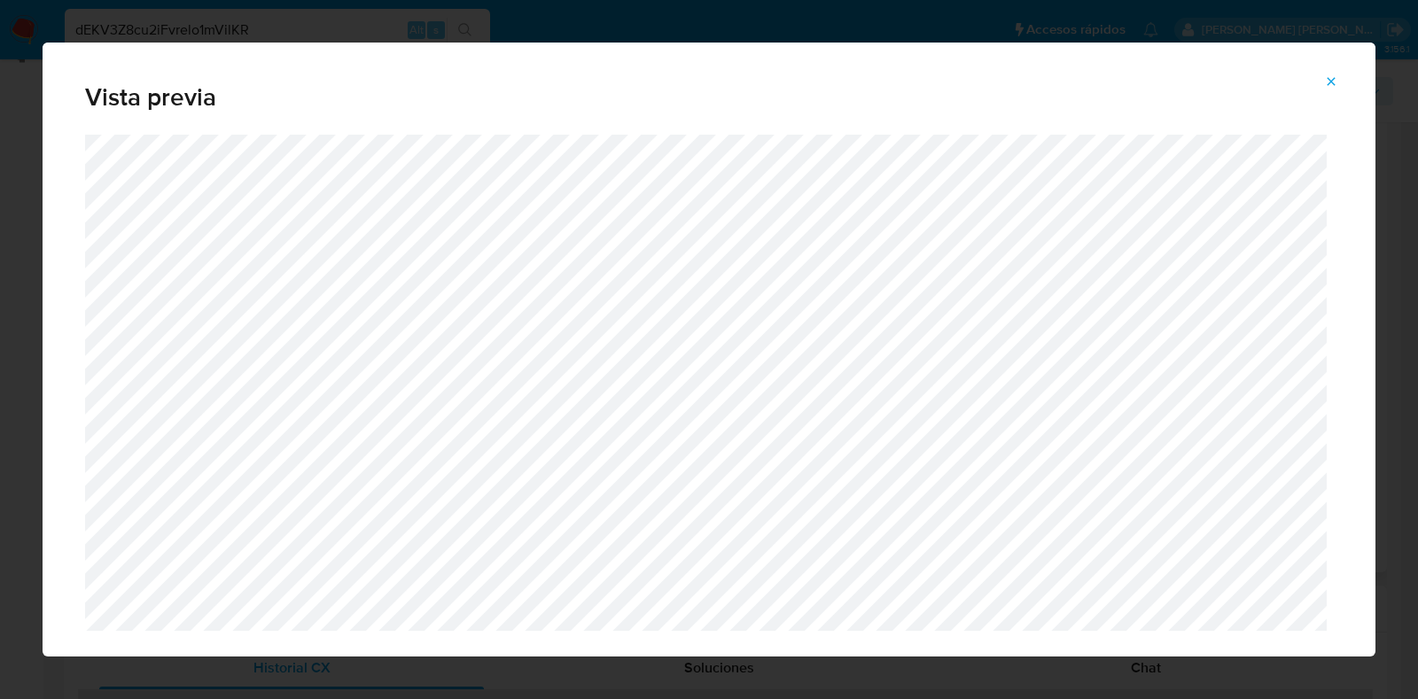
click at [1328, 82] on icon "Attachment preview" at bounding box center [1331, 81] width 14 height 14
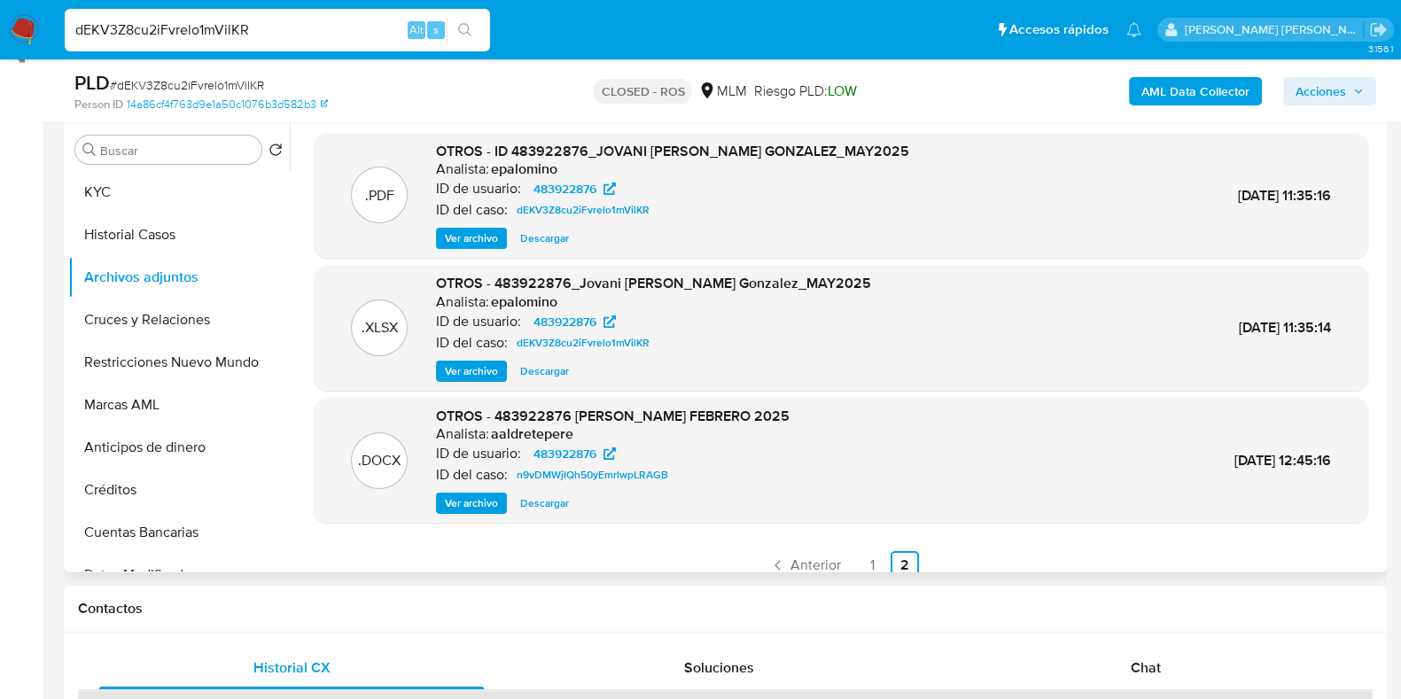
click at [129, 40] on input "dEKV3Z8cu2iFvrelo1mVilKR" at bounding box center [277, 30] width 425 height 23
paste input "Ft2I9ukHuX1hwoHr09WkgWfv"
type input "Ft2I9ukHuX1hwoHr09WkgWfv"
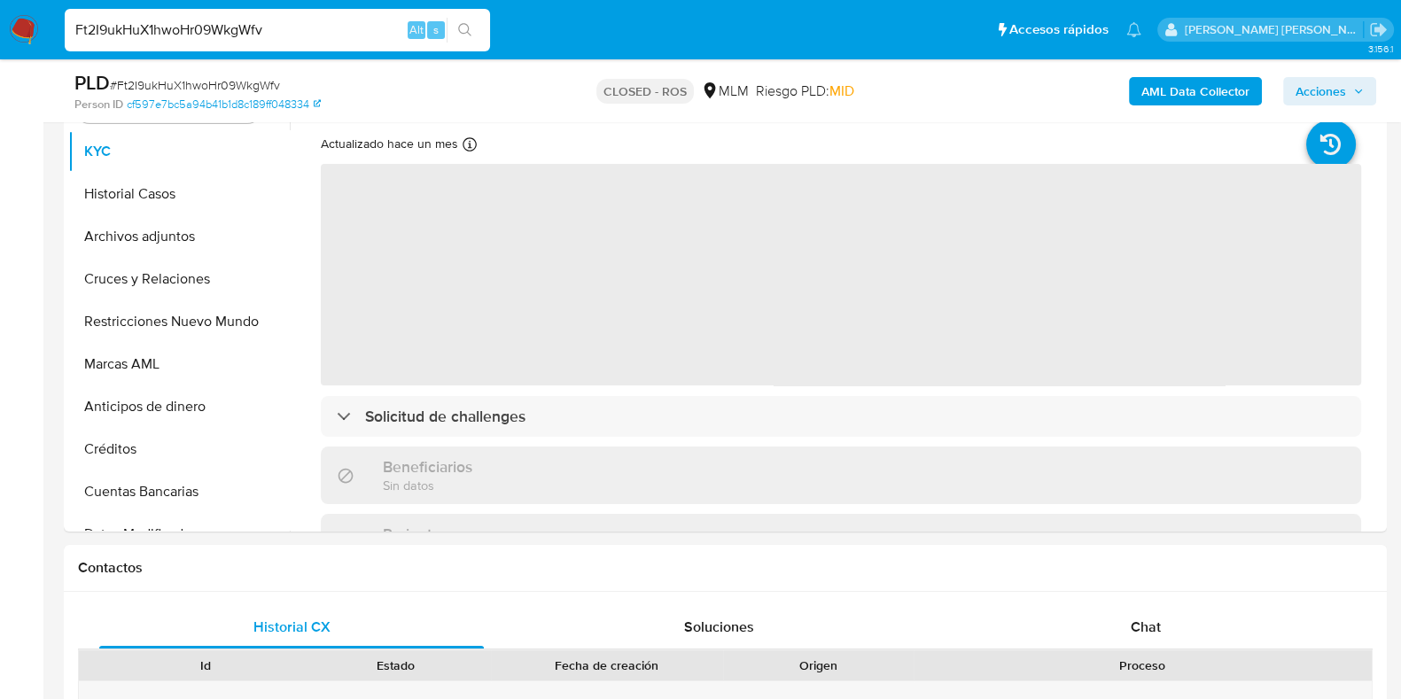
scroll to position [380, 0]
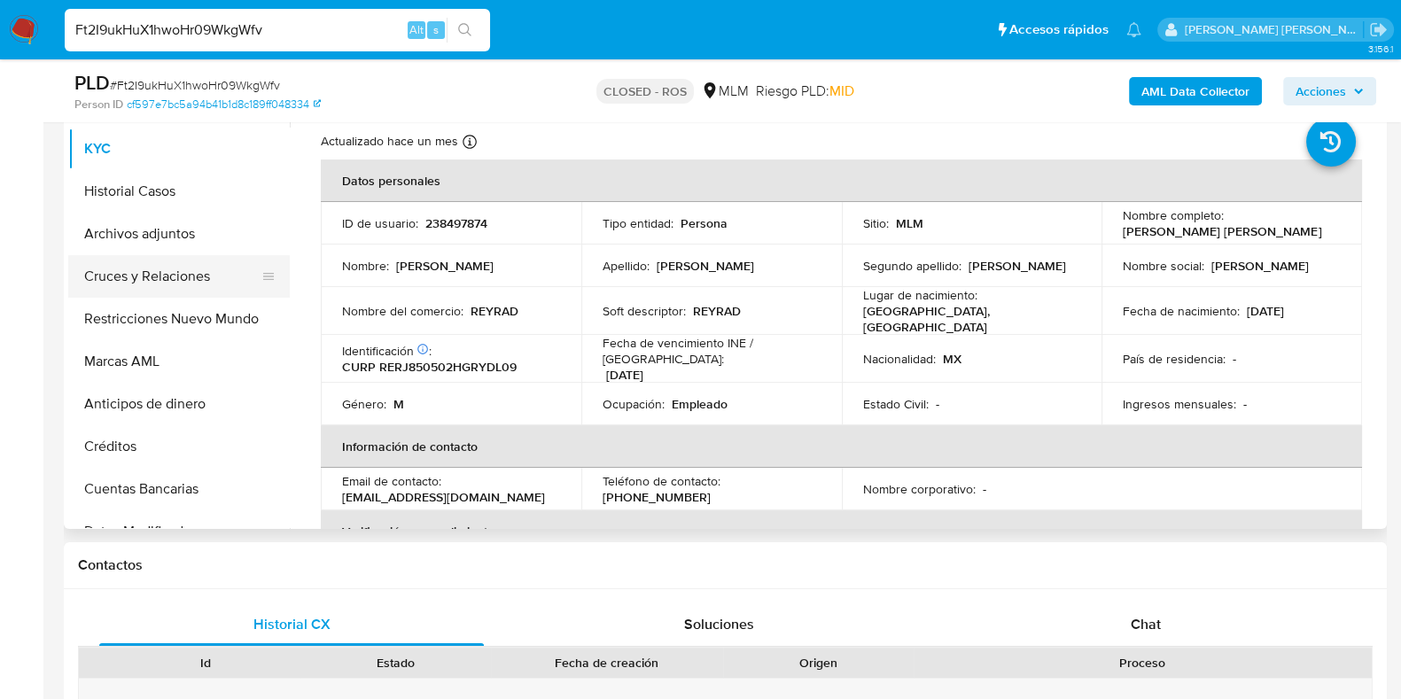
select select "10"
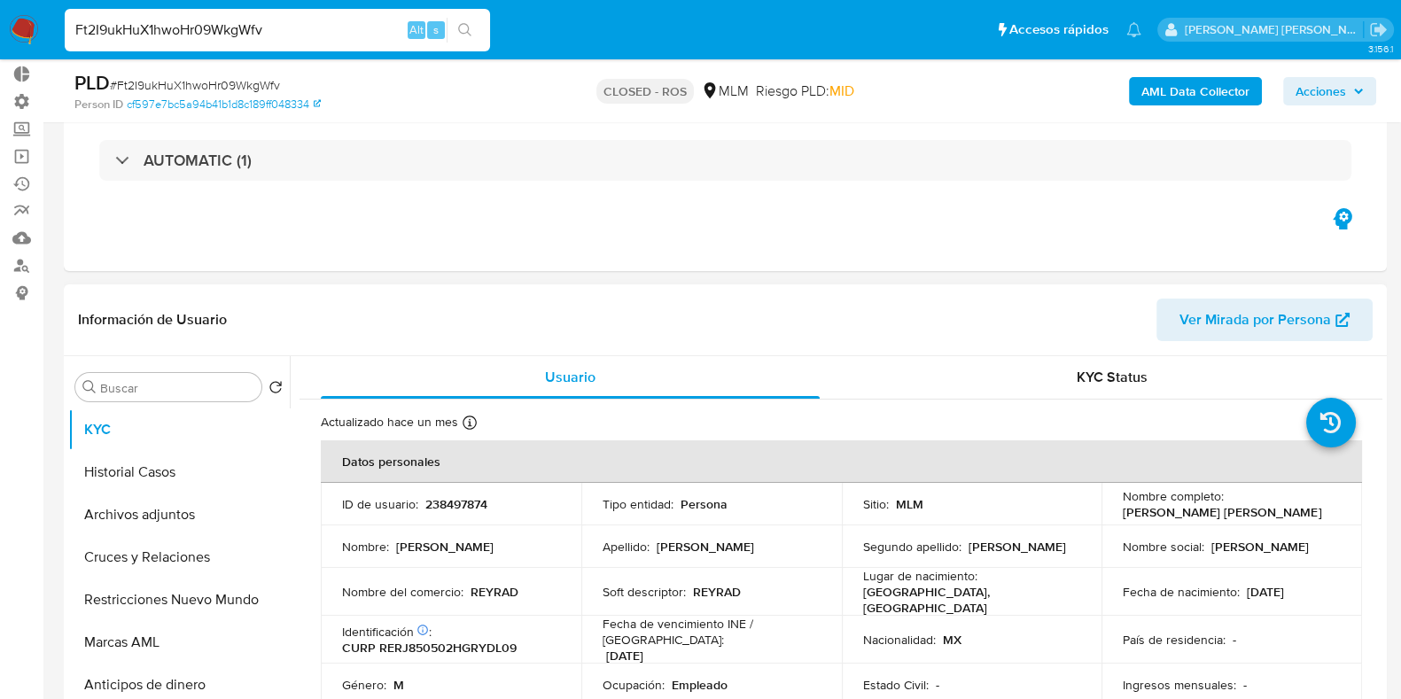
scroll to position [95, 0]
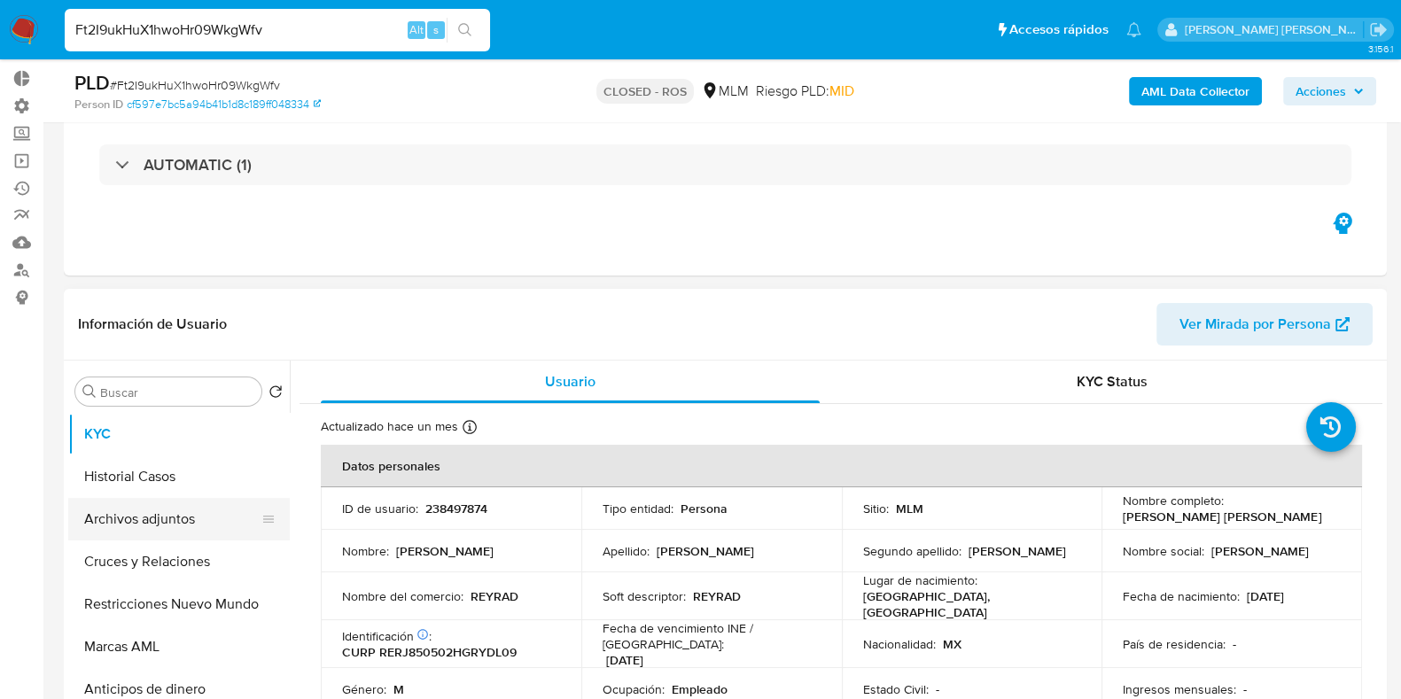
click at [146, 522] on button "Archivos adjuntos" at bounding box center [171, 519] width 207 height 43
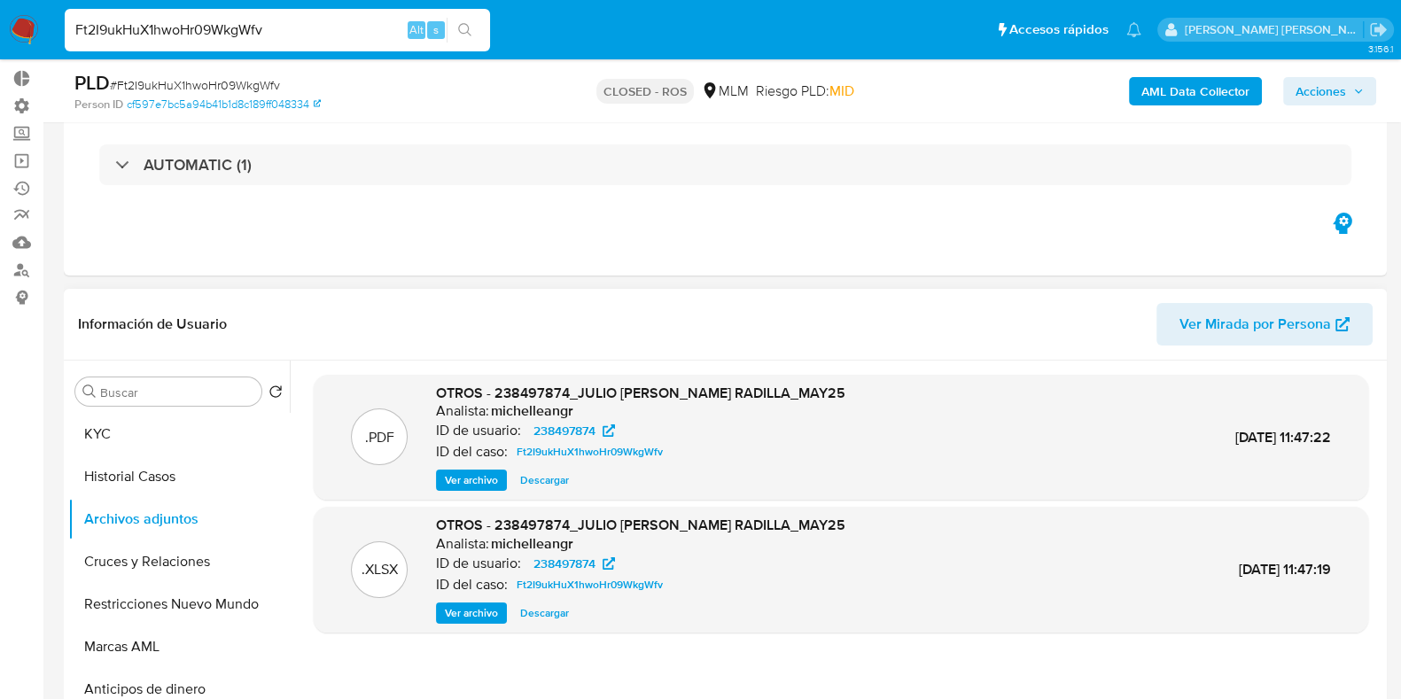
click at [445, 478] on span "Ver archivo" at bounding box center [471, 480] width 53 height 18
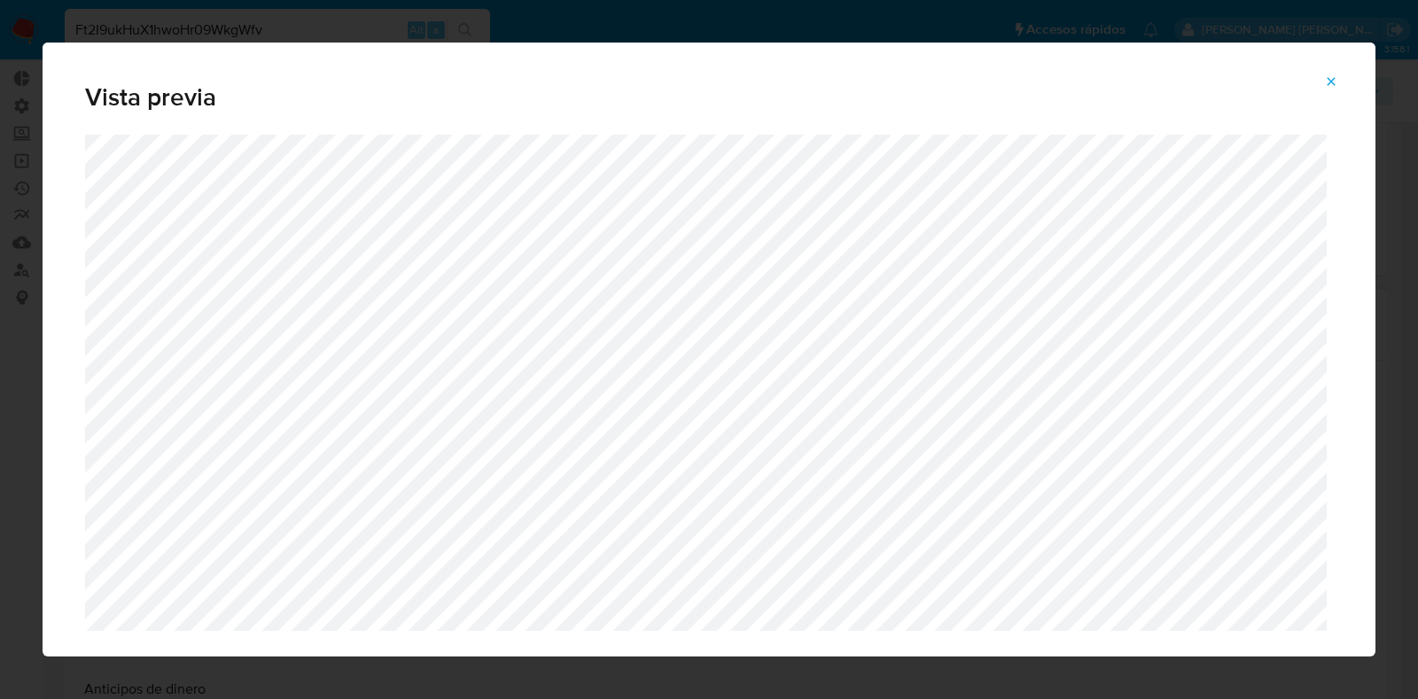
click at [1332, 77] on icon "Attachment preview" at bounding box center [1331, 81] width 14 height 14
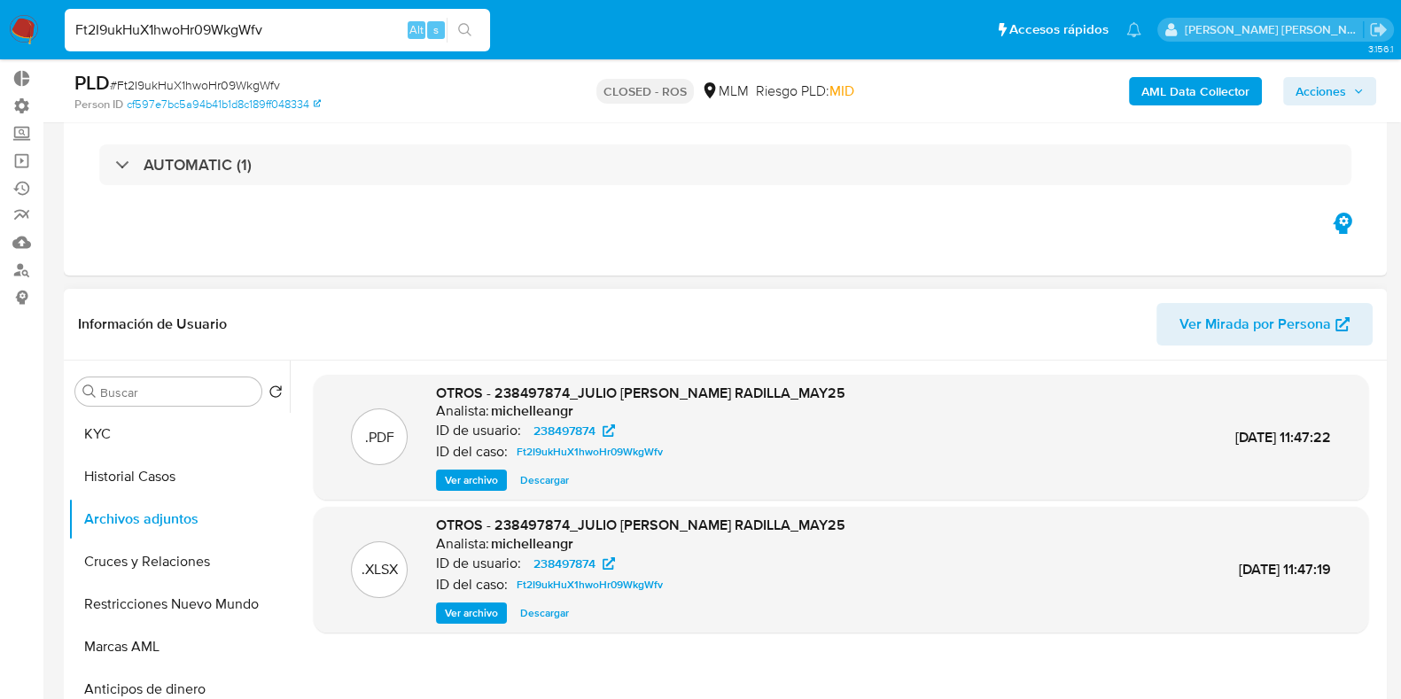
click at [211, 28] on input "Ft2I9ukHuX1hwoHr09WkgWfv" at bounding box center [277, 30] width 425 height 23
paste input "5PVYmwqAWGjsNV83QkYIR7hn"
type input "5PVYmwqAWGjsNV83QkYIR7hn"
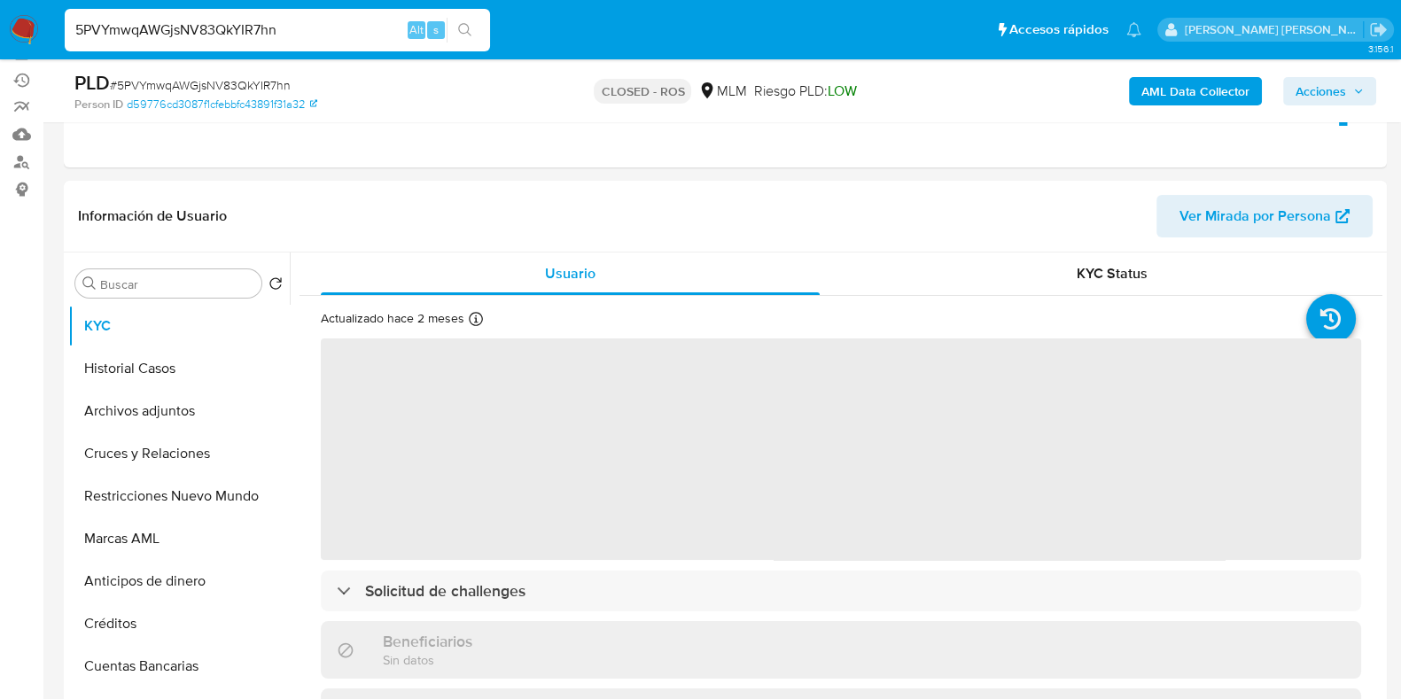
scroll to position [209, 0]
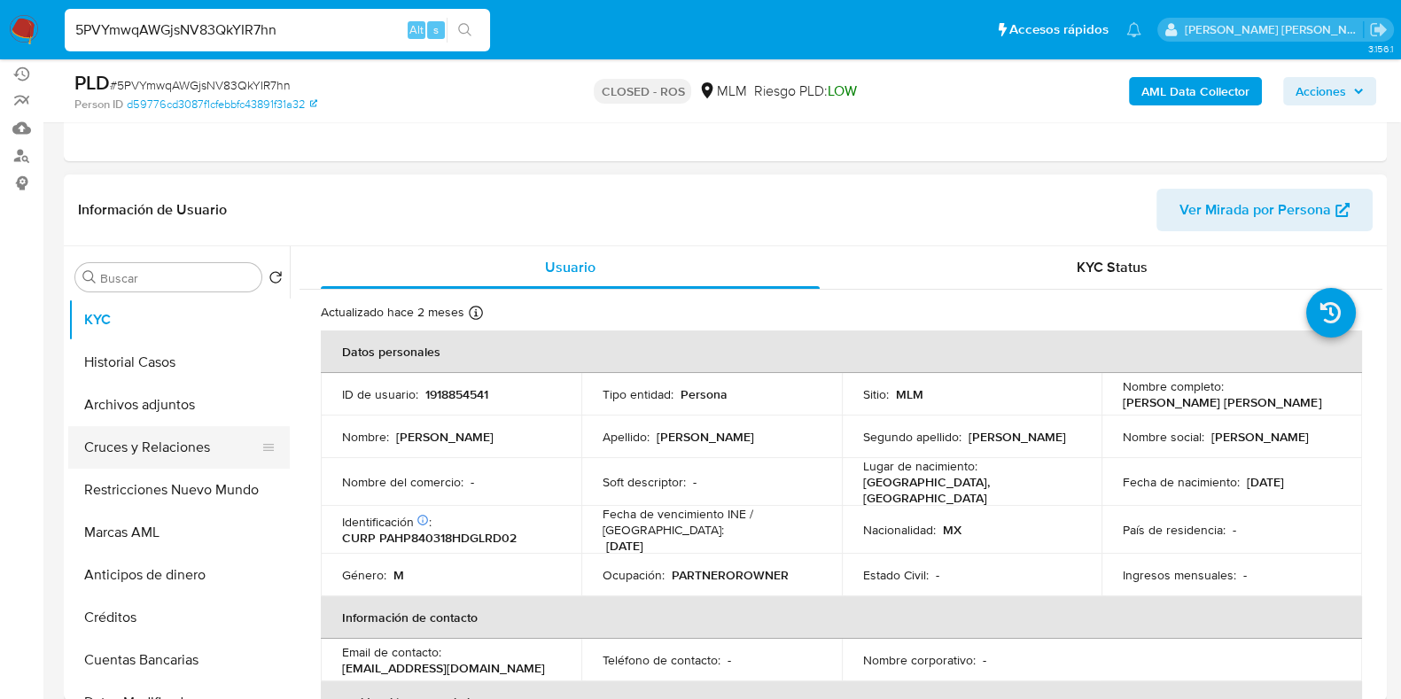
select select "10"
click at [144, 406] on button "Archivos adjuntos" at bounding box center [171, 405] width 207 height 43
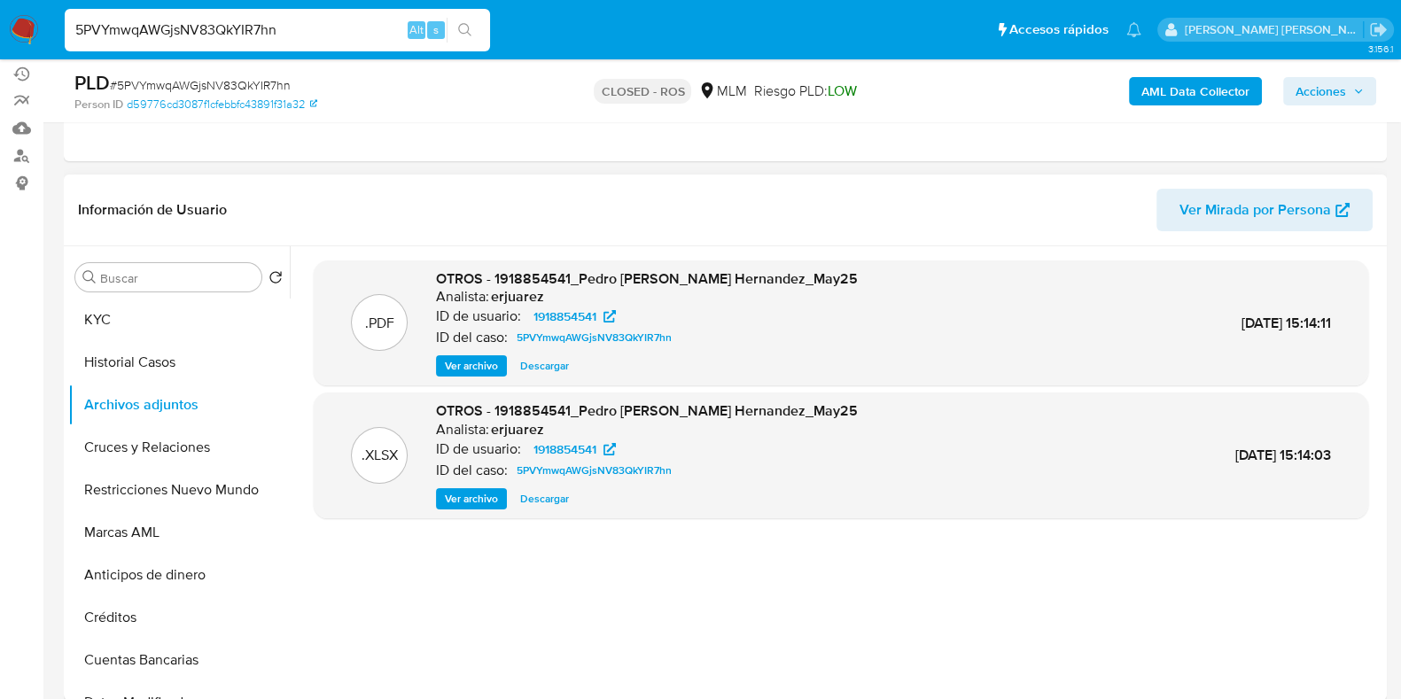
click at [483, 363] on span "Ver archivo" at bounding box center [471, 366] width 53 height 18
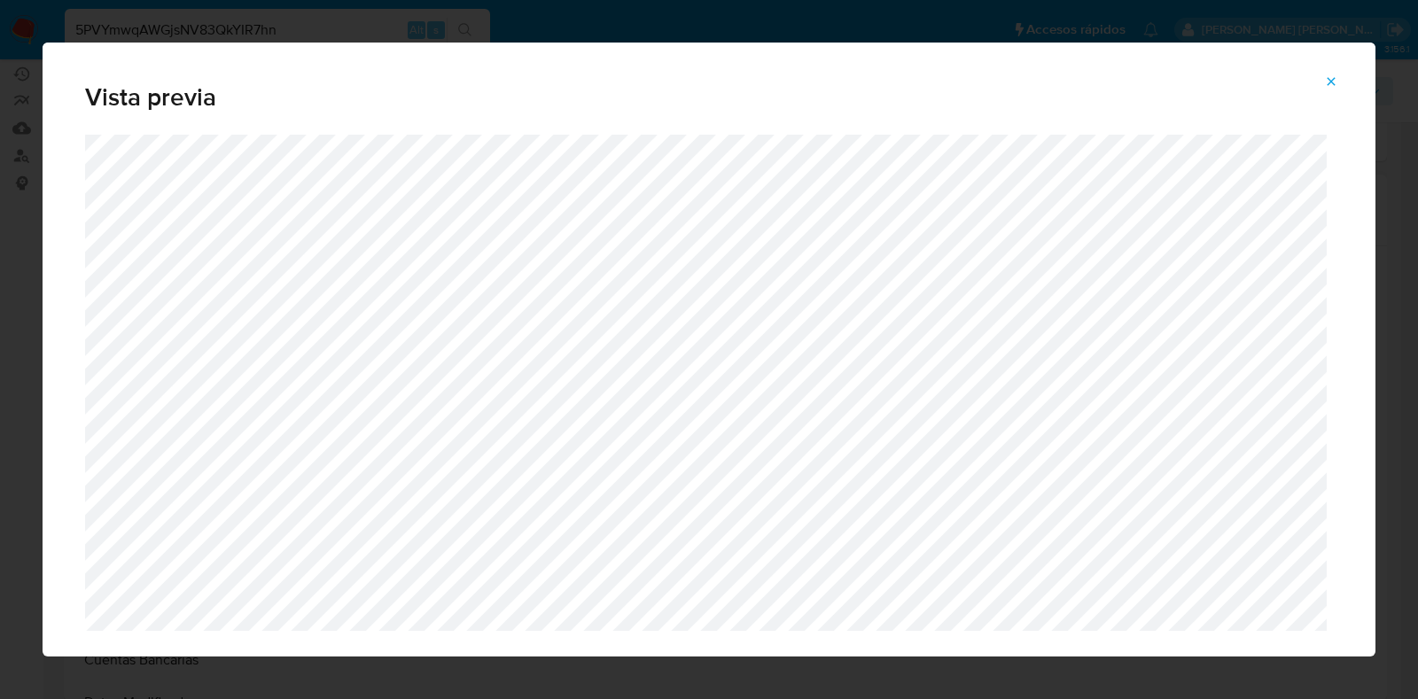
click at [1338, 82] on icon "Attachment preview" at bounding box center [1331, 81] width 14 height 14
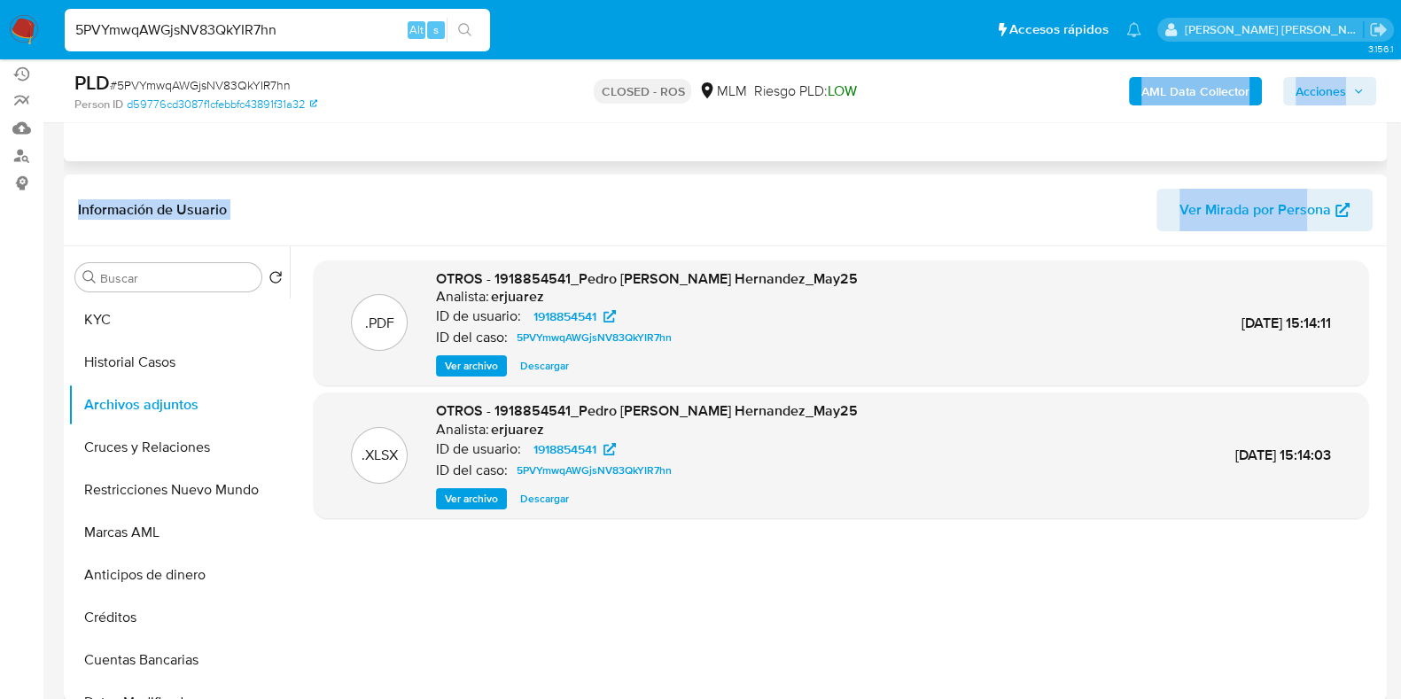
drag, startPoint x: 1306, startPoint y: 179, endPoint x: 1152, endPoint y: 132, distance: 161.2
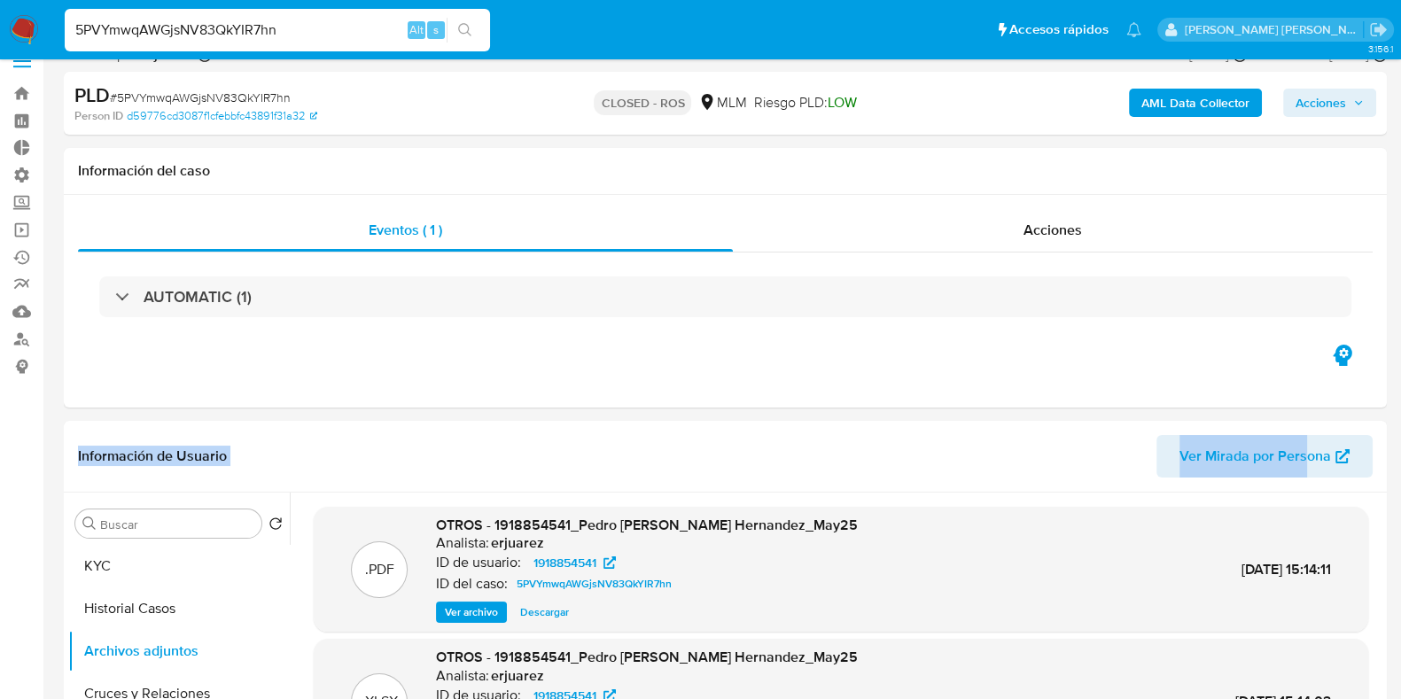
scroll to position [0, 0]
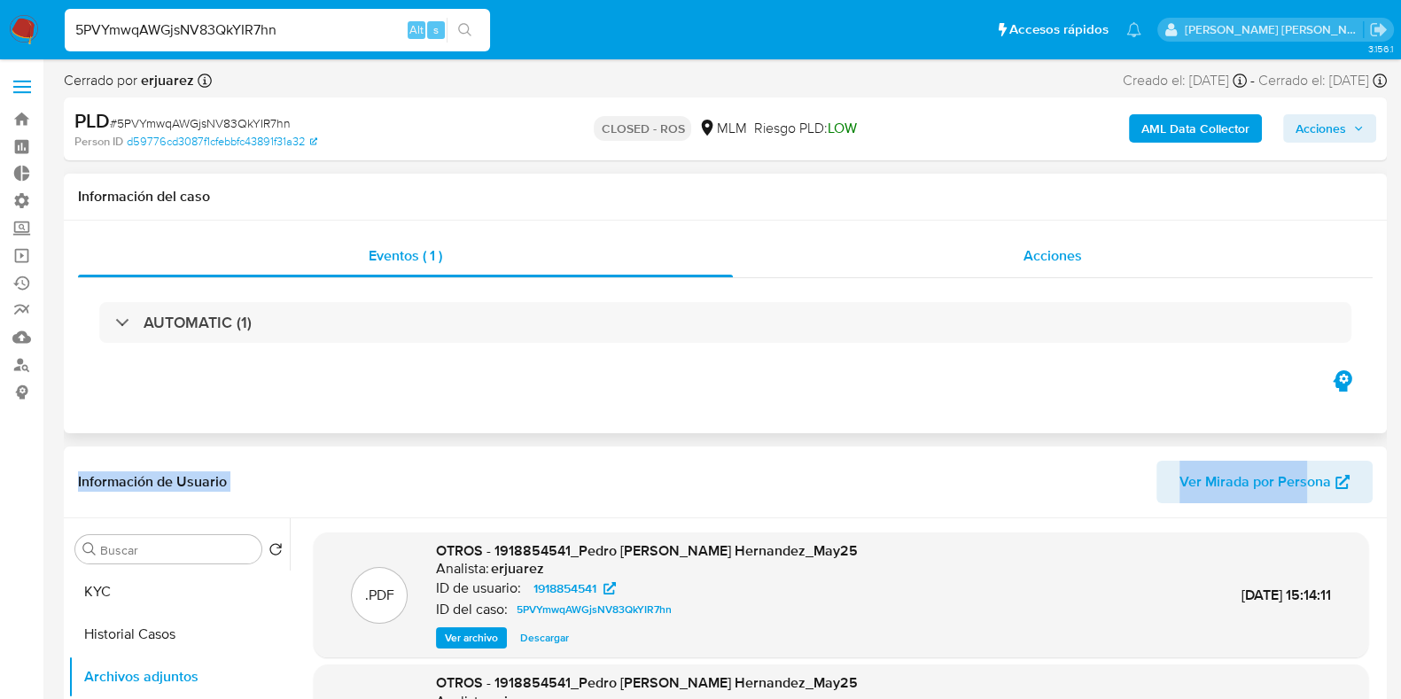
click at [1075, 254] on span "Acciones" at bounding box center [1052, 255] width 58 height 20
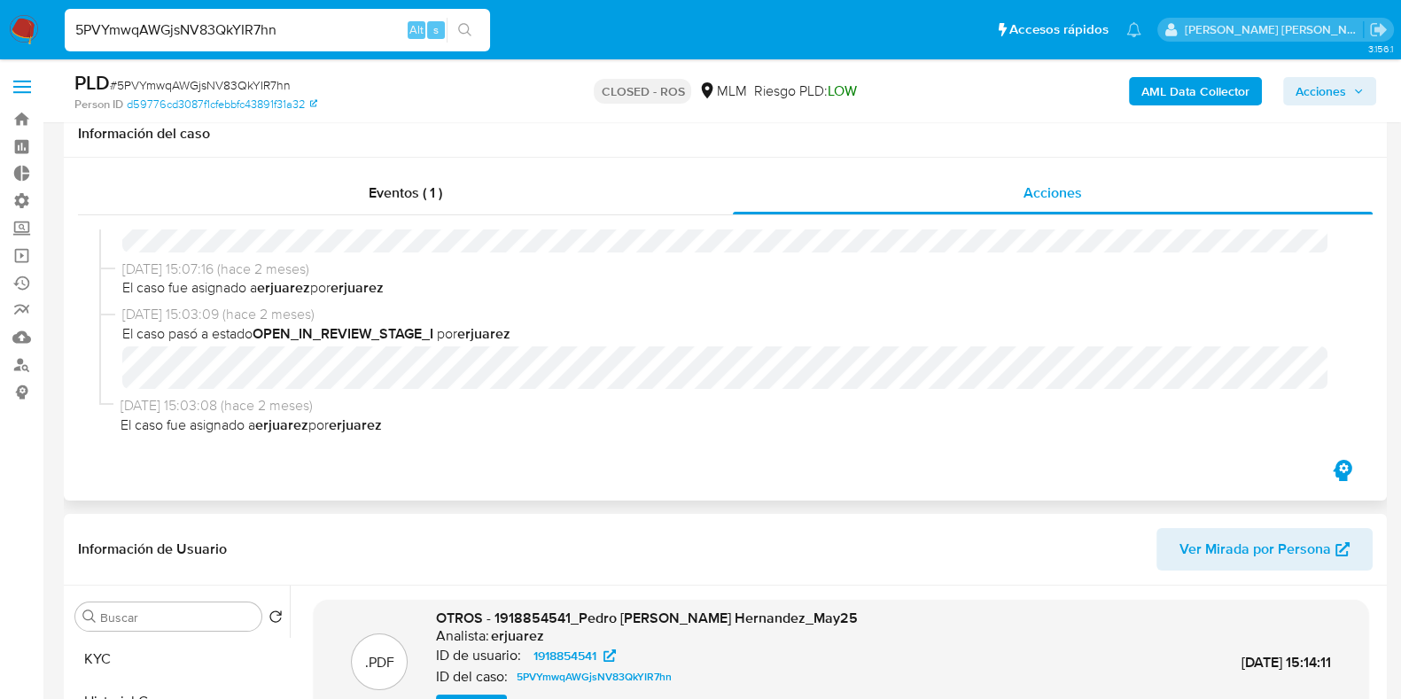
scroll to position [310, 0]
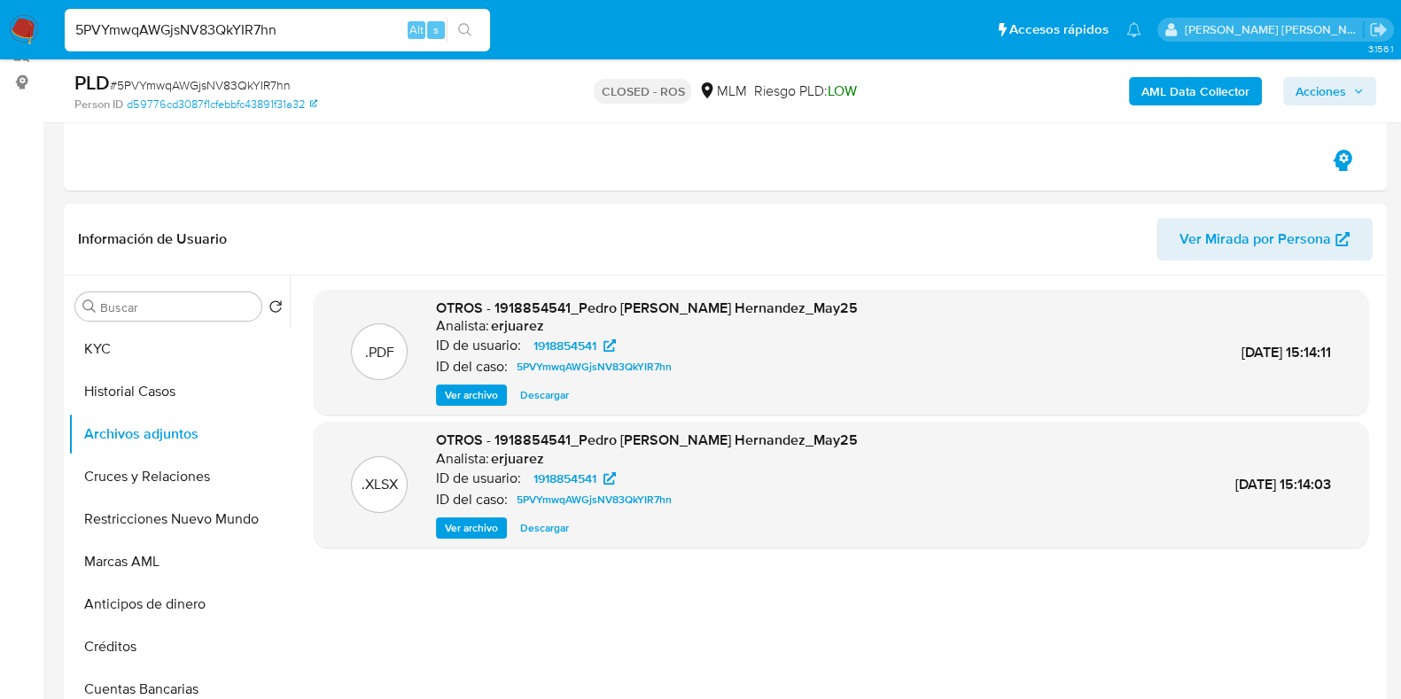
click at [479, 386] on span "Ver archivo" at bounding box center [471, 395] width 53 height 18
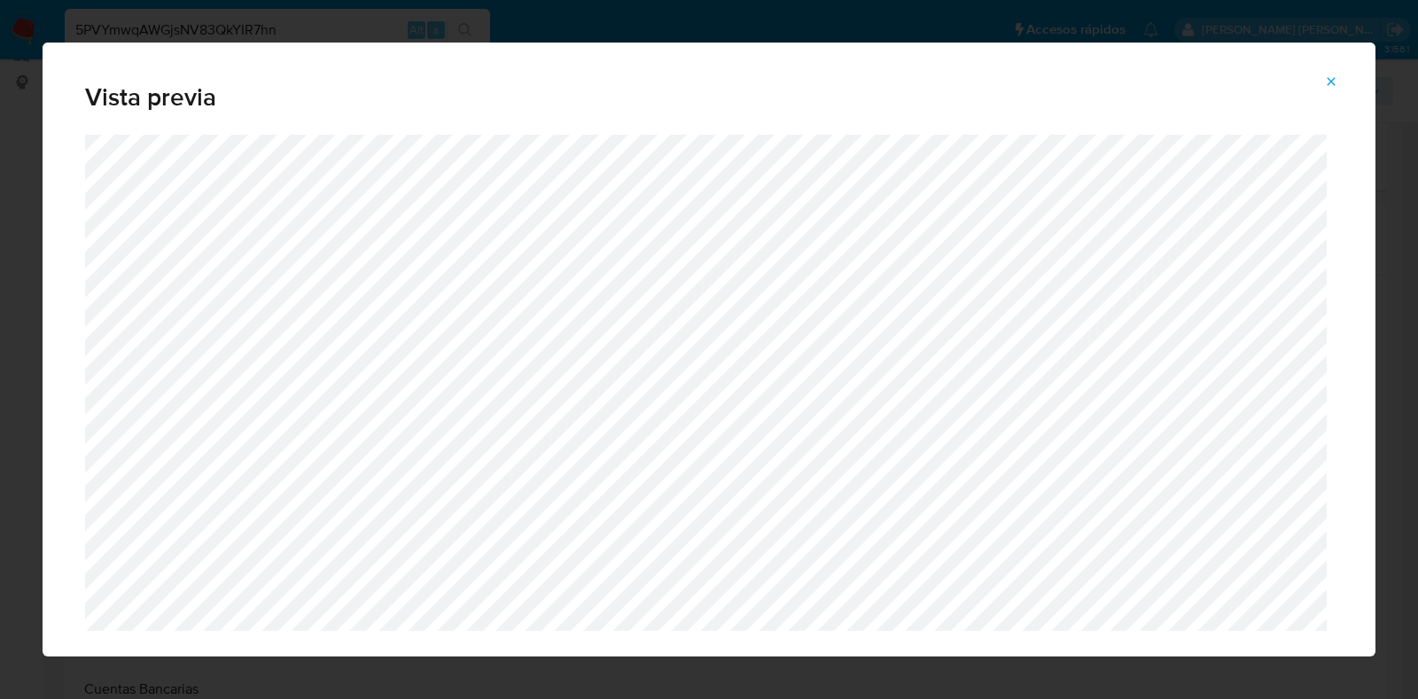
click at [1341, 82] on button "Attachment preview" at bounding box center [1330, 81] width 39 height 28
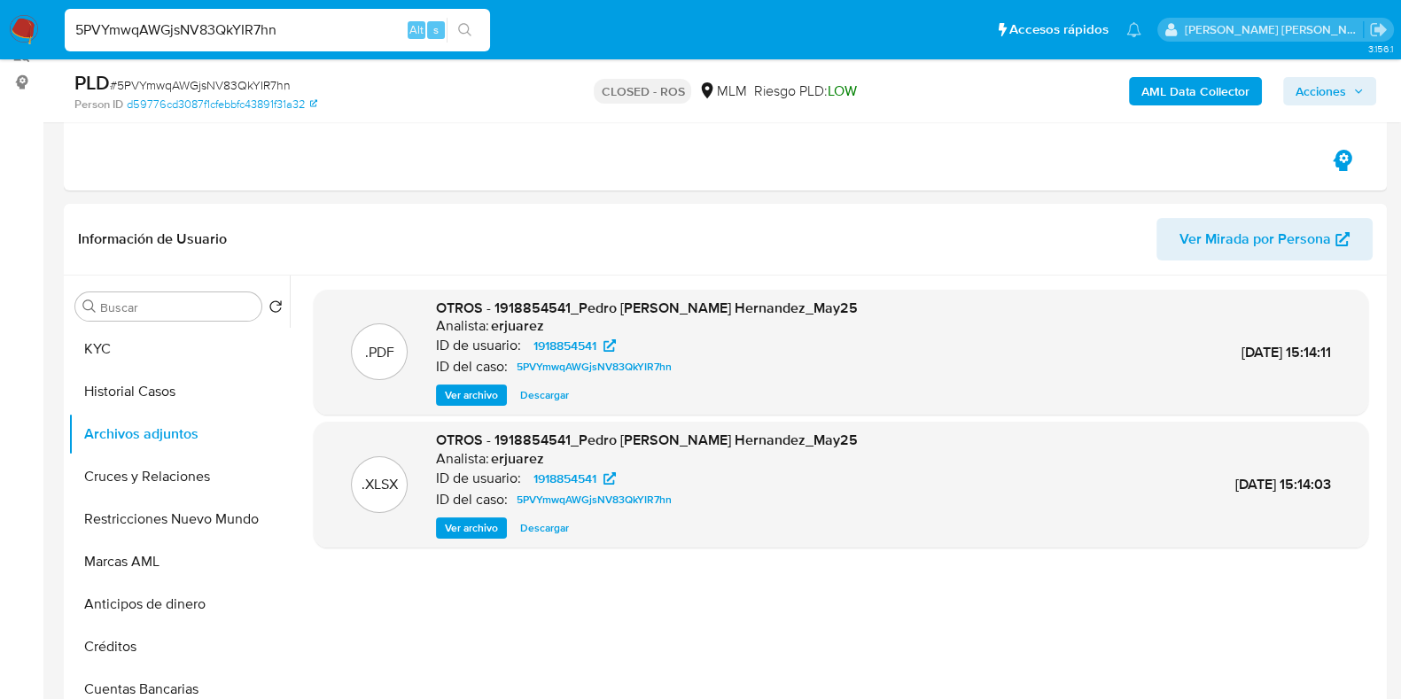
click at [334, 26] on input "5PVYmwqAWGjsNV83QkYIR7hn" at bounding box center [277, 30] width 425 height 23
